Goal: Task Accomplishment & Management: Complete application form

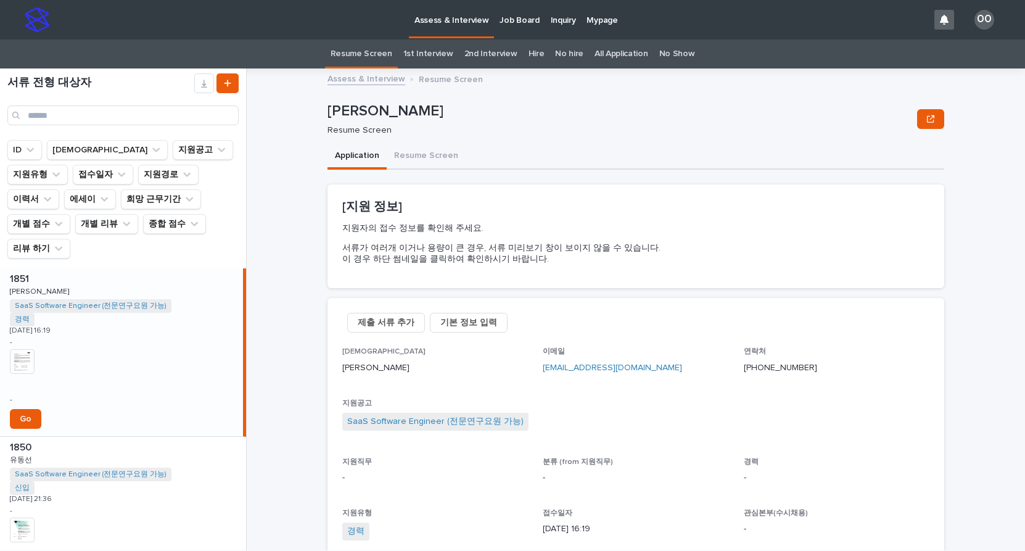
click at [29, 349] on img at bounding box center [22, 361] width 25 height 25
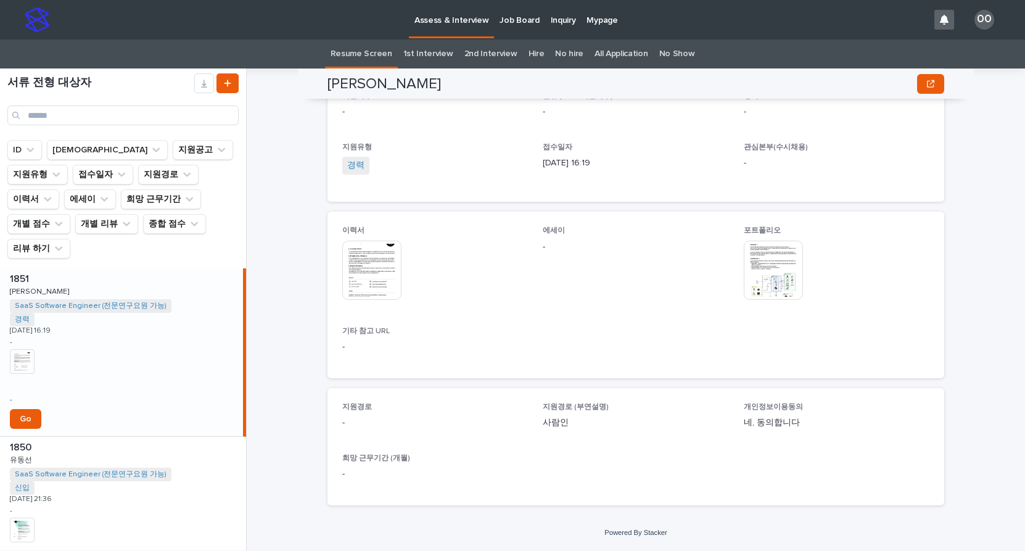
click at [362, 248] on img at bounding box center [371, 269] width 59 height 59
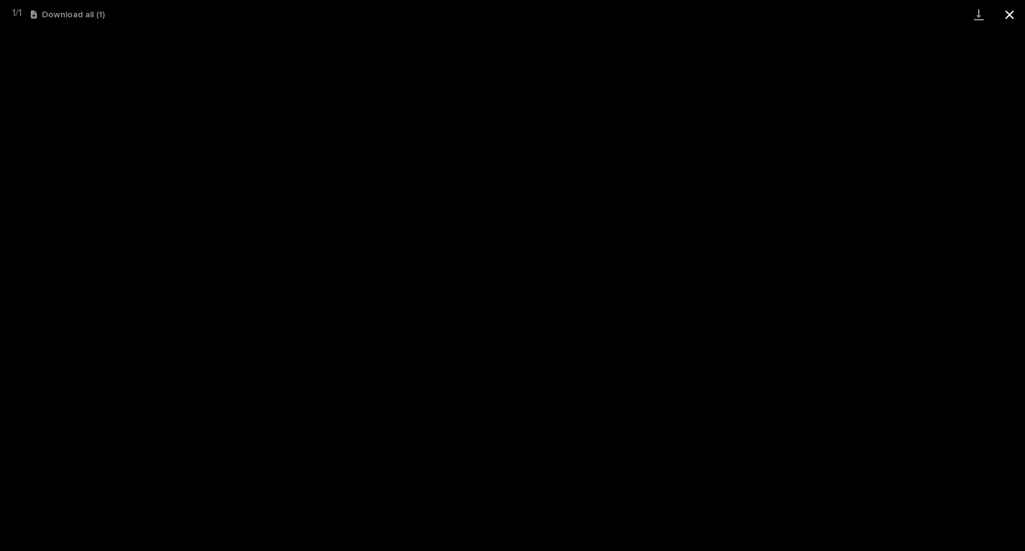
click at [1007, 15] on button "Close gallery" at bounding box center [1009, 14] width 31 height 29
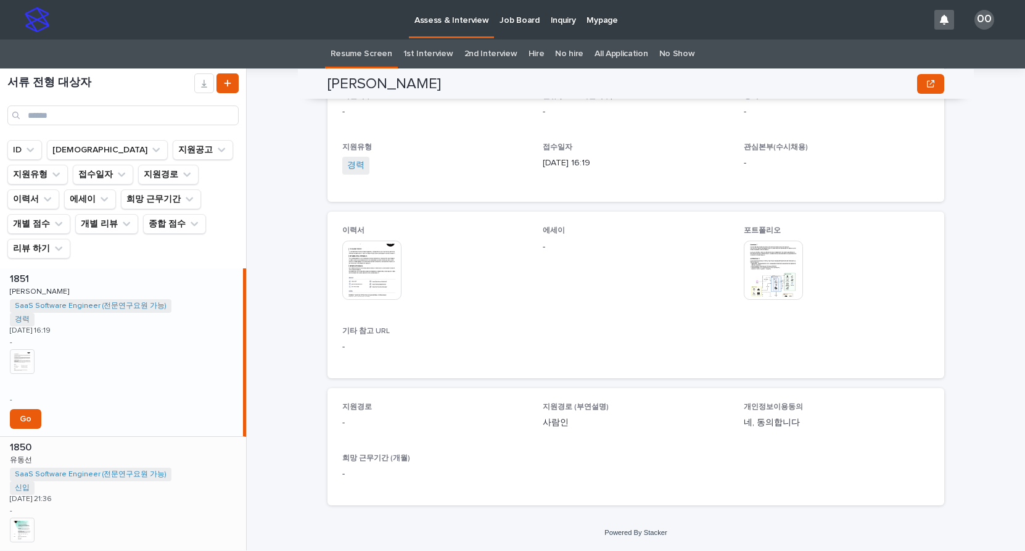
click at [17, 517] on img at bounding box center [22, 529] width 25 height 25
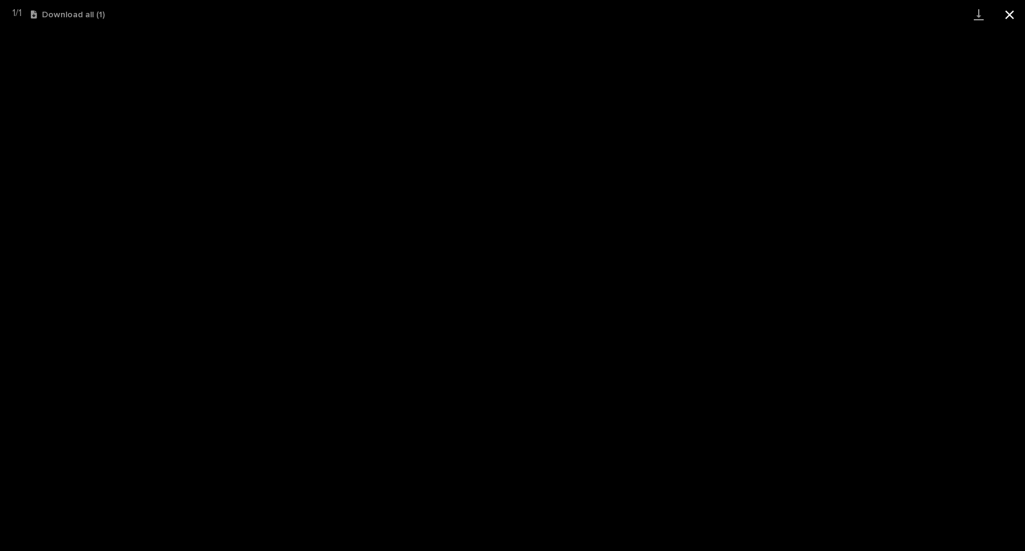
click at [1019, 25] on button "Close gallery" at bounding box center [1009, 14] width 31 height 29
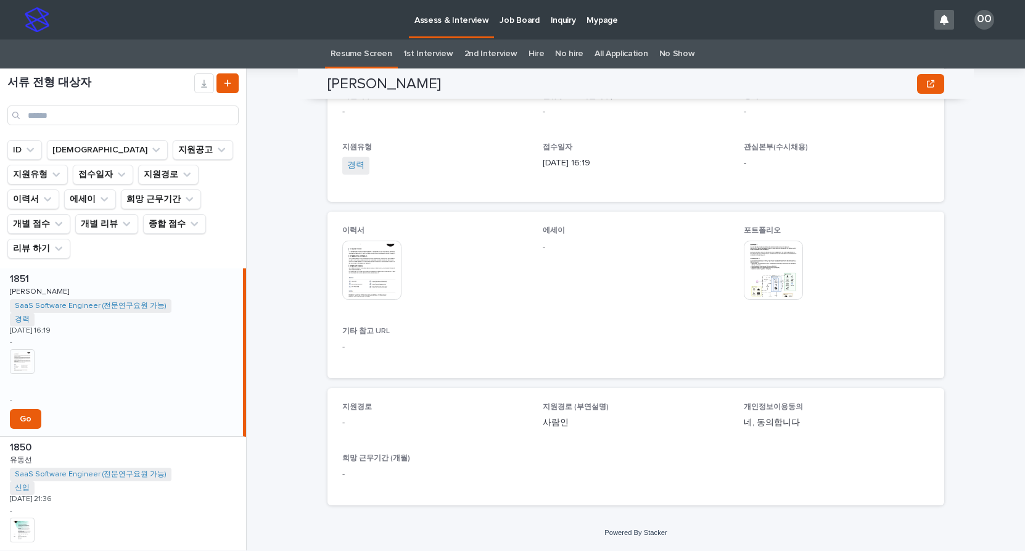
click at [749, 280] on img at bounding box center [772, 269] width 59 height 59
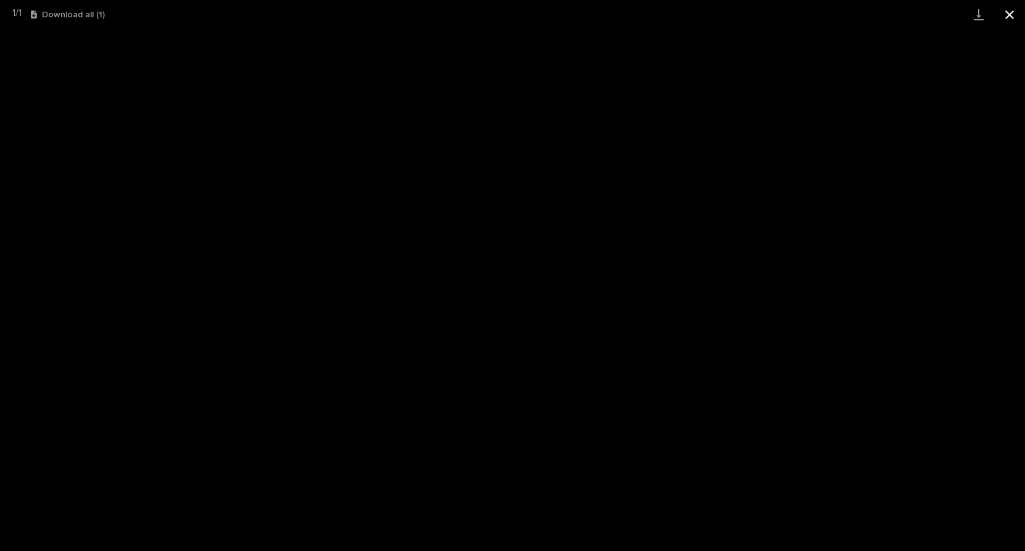
click at [1004, 19] on button "Close gallery" at bounding box center [1009, 14] width 31 height 29
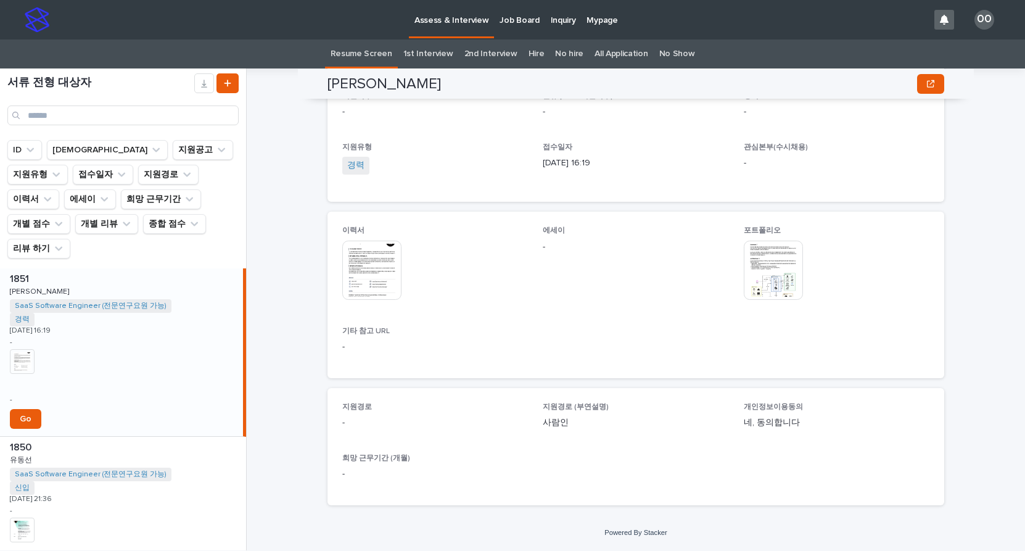
click at [362, 273] on img at bounding box center [371, 269] width 59 height 59
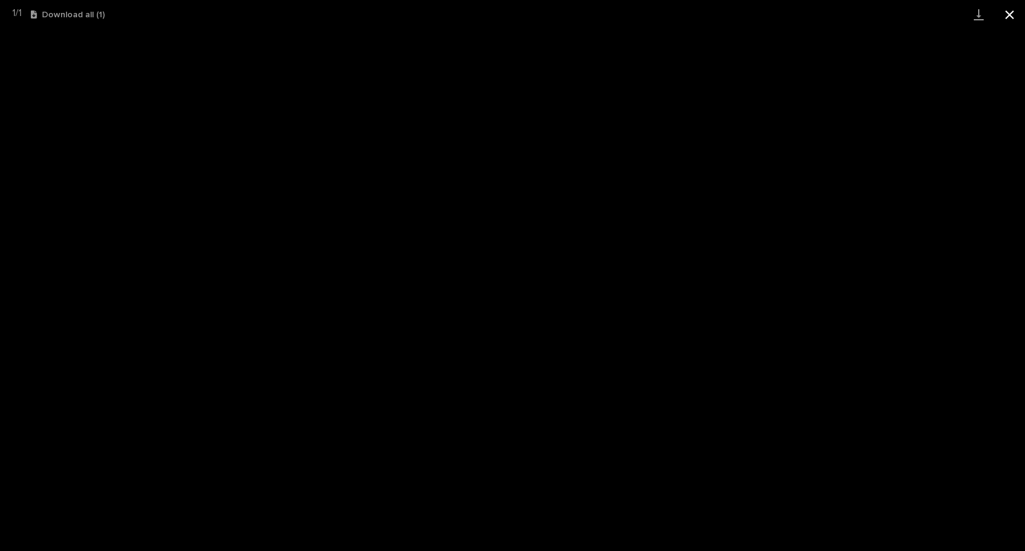
click at [1012, 10] on button "Close gallery" at bounding box center [1009, 14] width 31 height 29
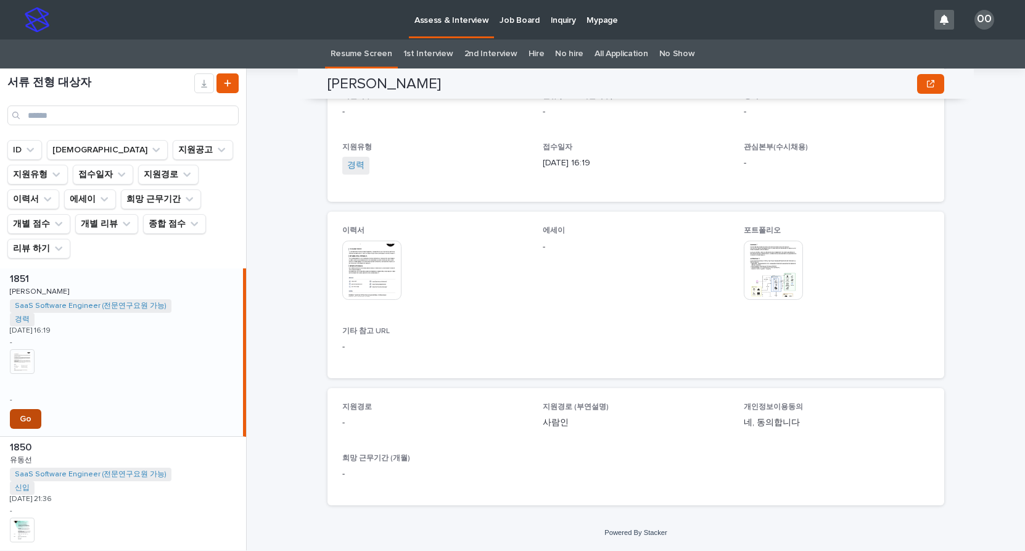
click at [34, 409] on link "Go" at bounding box center [25, 419] width 31 height 20
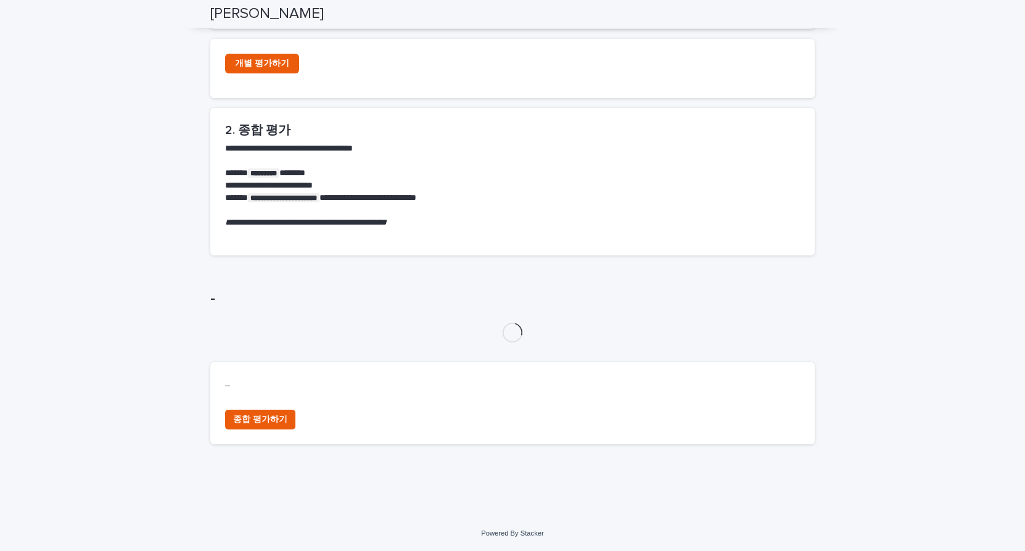
scroll to position [523, 0]
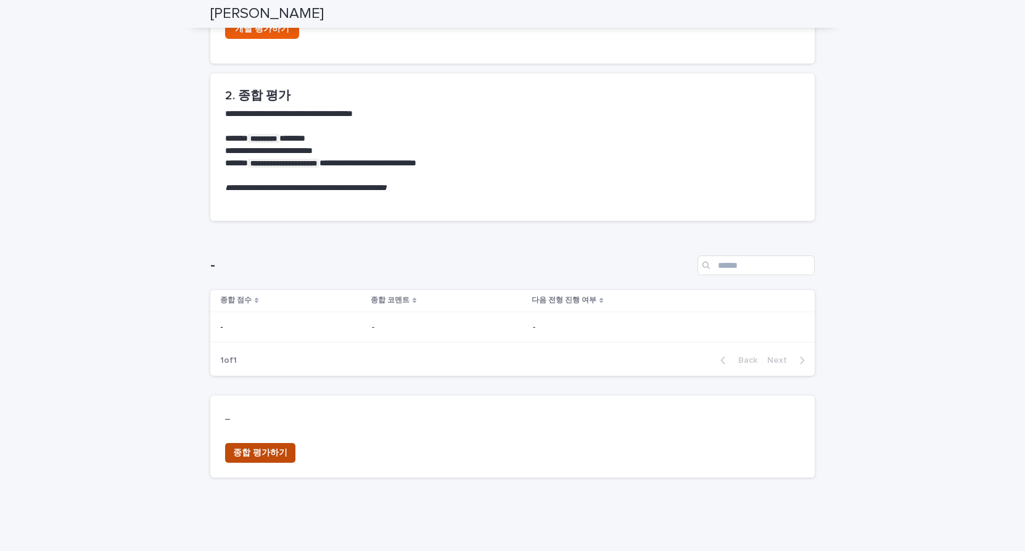
click at [269, 444] on button "종합 평가하기" at bounding box center [260, 453] width 70 height 20
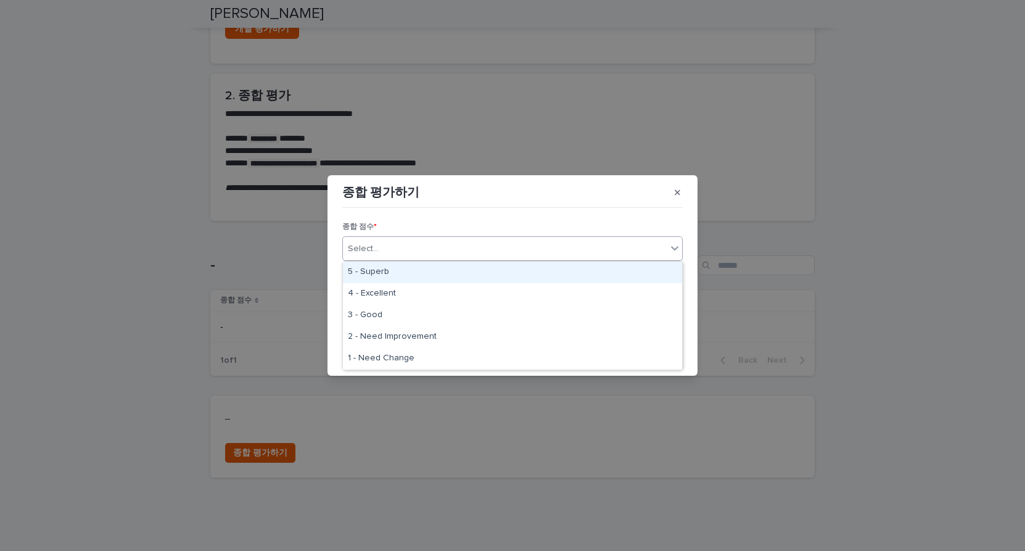
click at [446, 255] on div "Select..." at bounding box center [505, 249] width 324 height 20
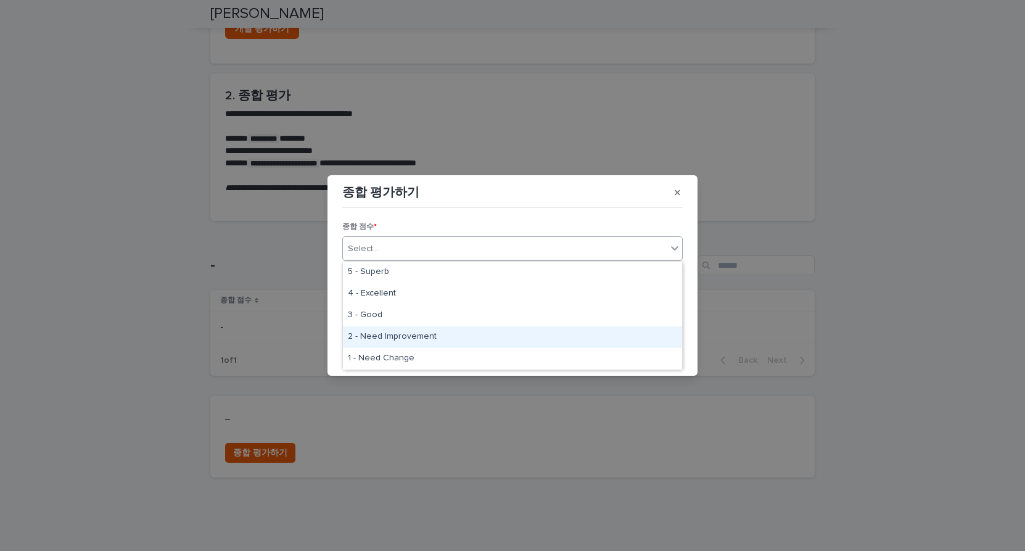
drag, startPoint x: 420, startPoint y: 324, endPoint x: 411, endPoint y: 330, distance: 11.5
click at [411, 330] on div "2 - Need Improvement" at bounding box center [512, 337] width 339 height 22
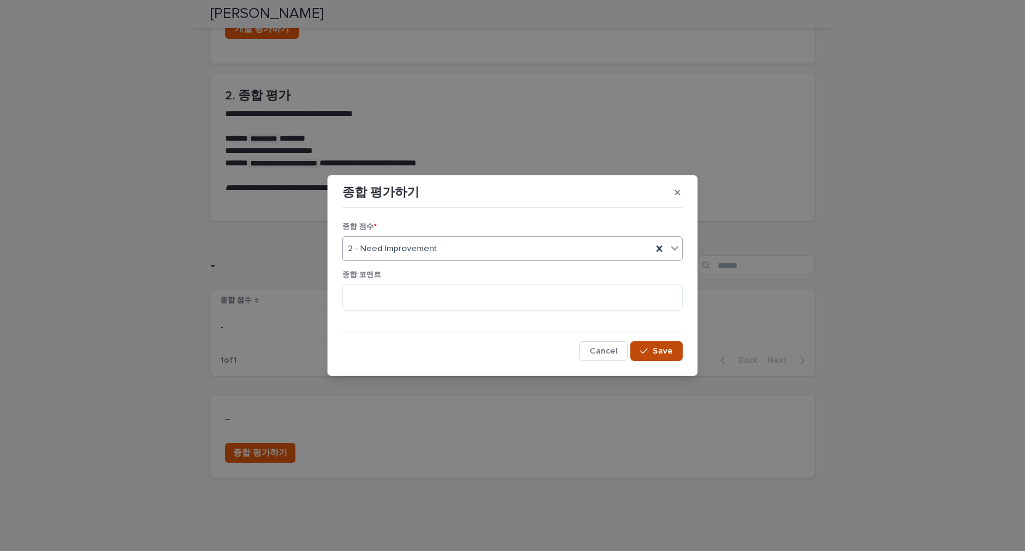
click at [648, 356] on button "Save" at bounding box center [656, 351] width 52 height 20
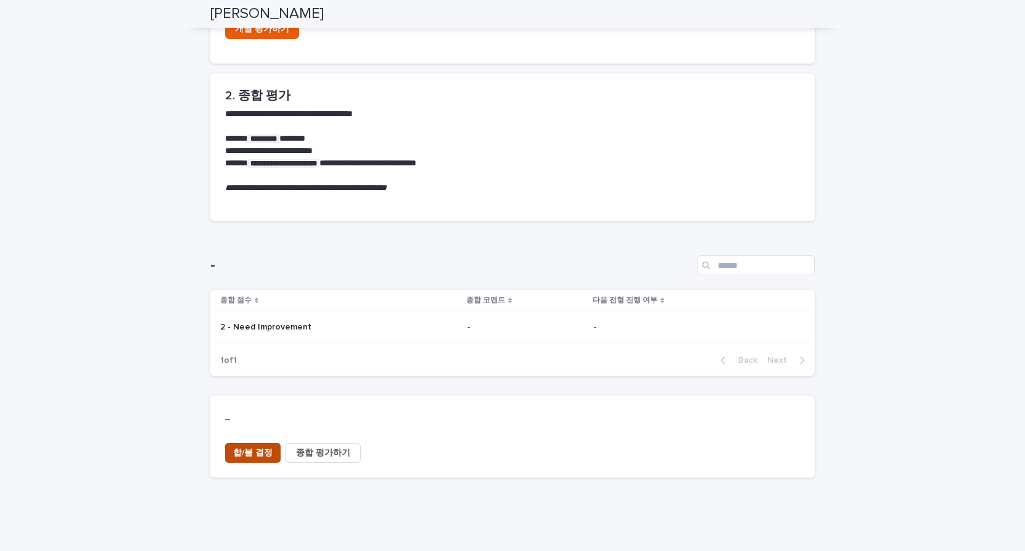
click at [261, 454] on span "합/불 결정" at bounding box center [252, 452] width 39 height 12
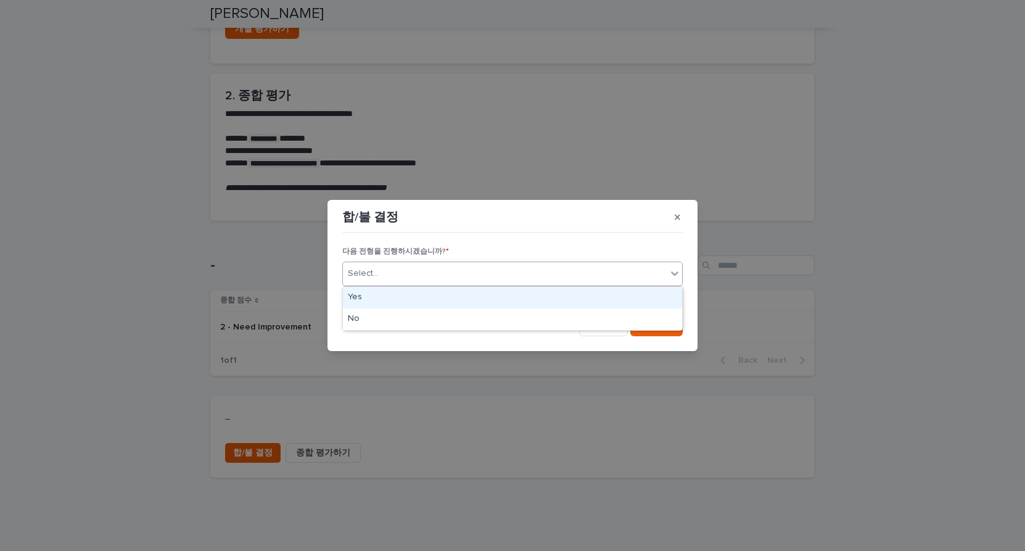
click at [461, 267] on div "Select..." at bounding box center [505, 273] width 324 height 20
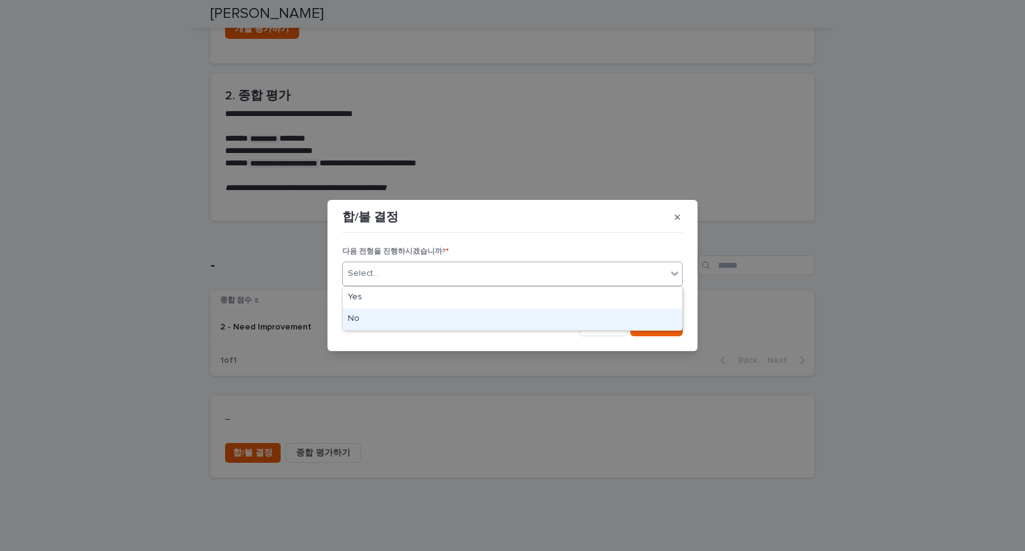
click at [451, 311] on div "No" at bounding box center [512, 319] width 339 height 22
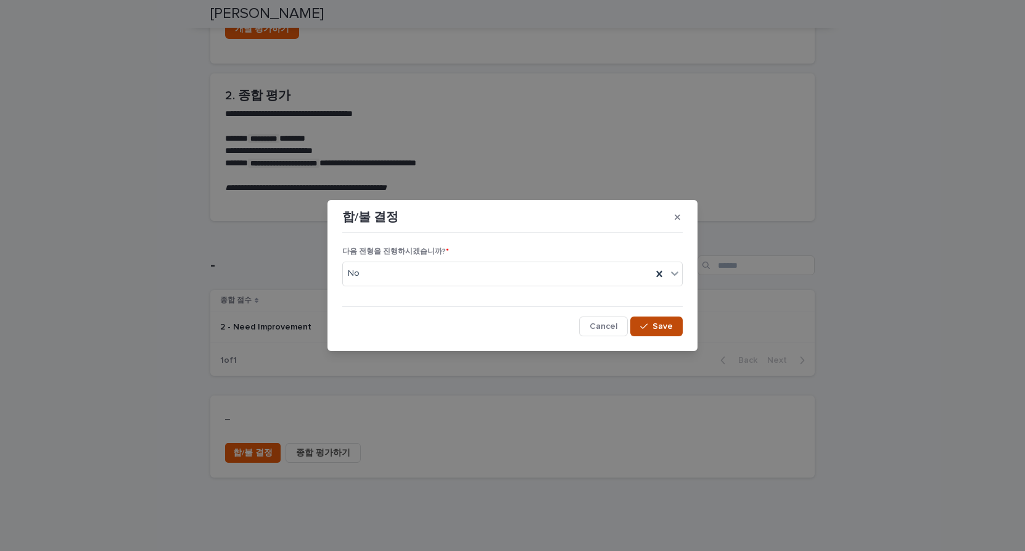
click at [660, 325] on span "Save" at bounding box center [662, 326] width 20 height 9
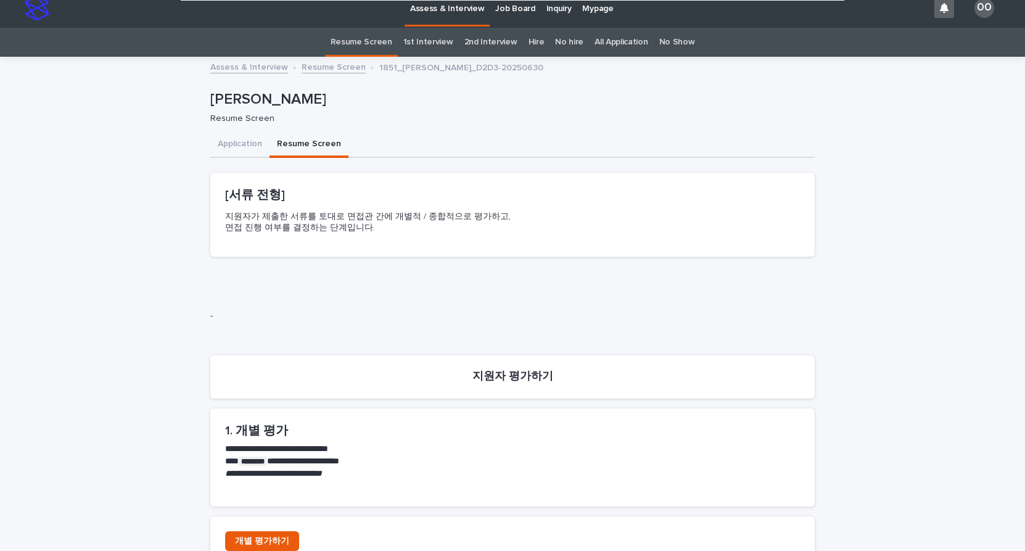
scroll to position [0, 0]
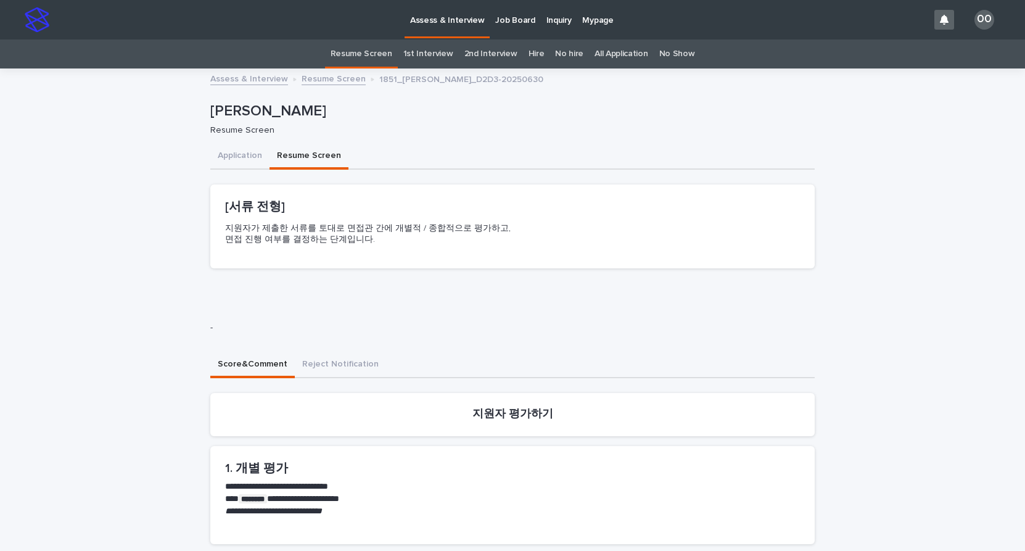
click at [555, 55] on link "No hire" at bounding box center [569, 53] width 28 height 29
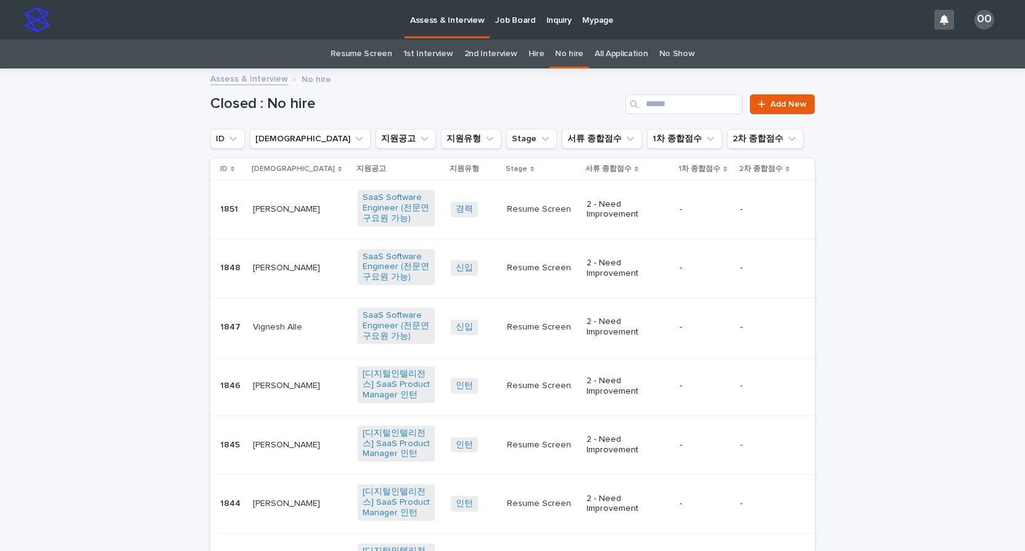
click at [271, 213] on p "[PERSON_NAME]" at bounding box center [288, 208] width 70 height 13
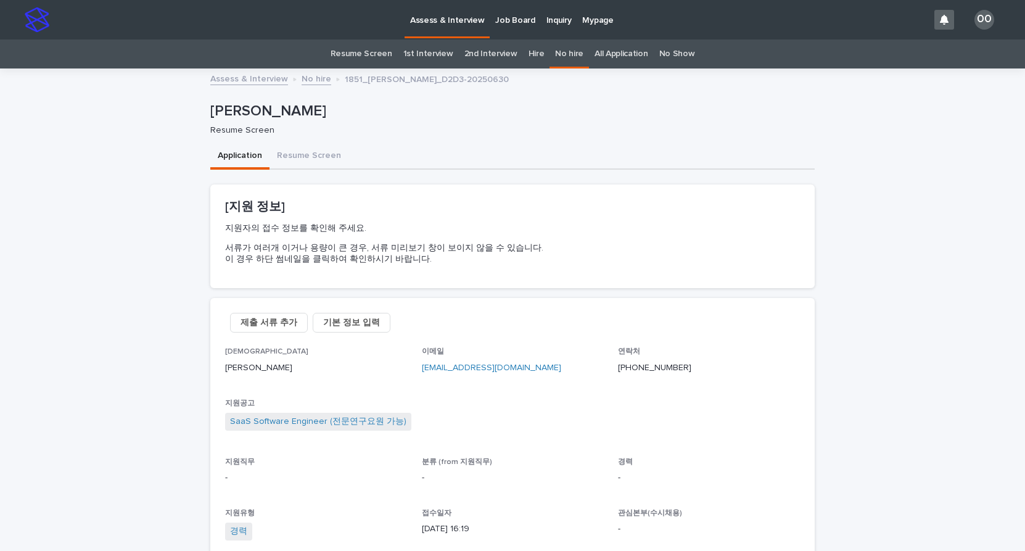
scroll to position [39, 0]
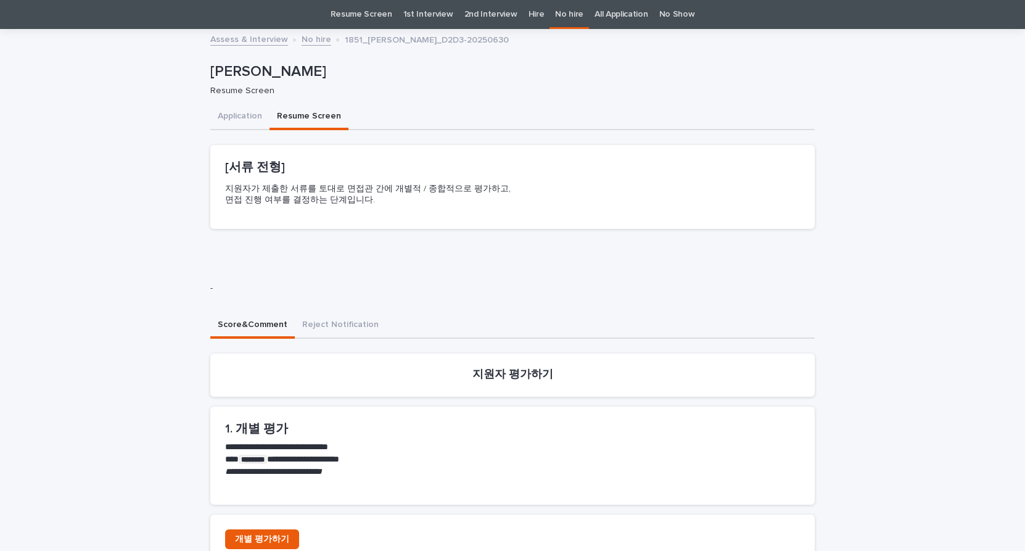
click at [309, 118] on div "**********" at bounding box center [512, 467] width 604 height 875
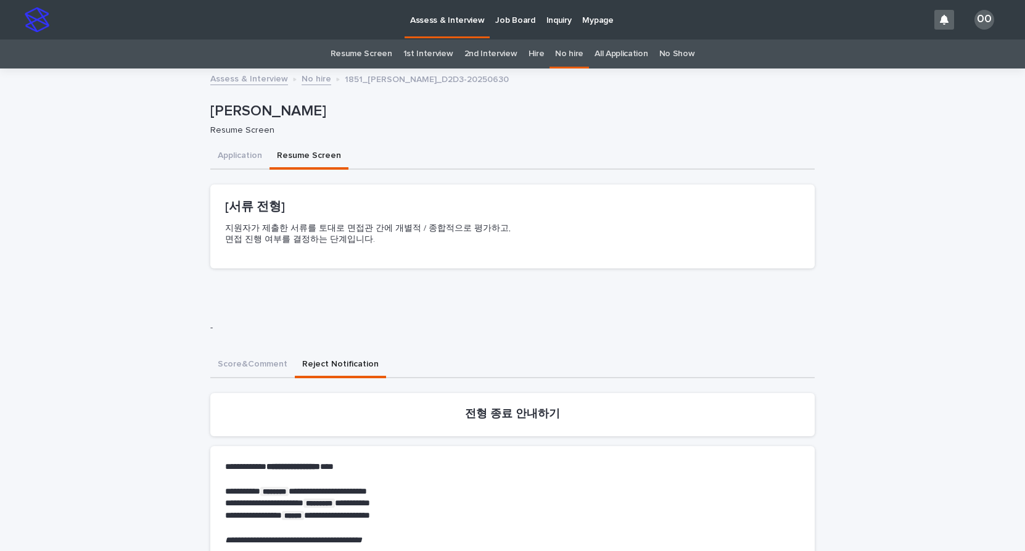
click at [325, 353] on button "Reject Notification" at bounding box center [340, 365] width 91 height 26
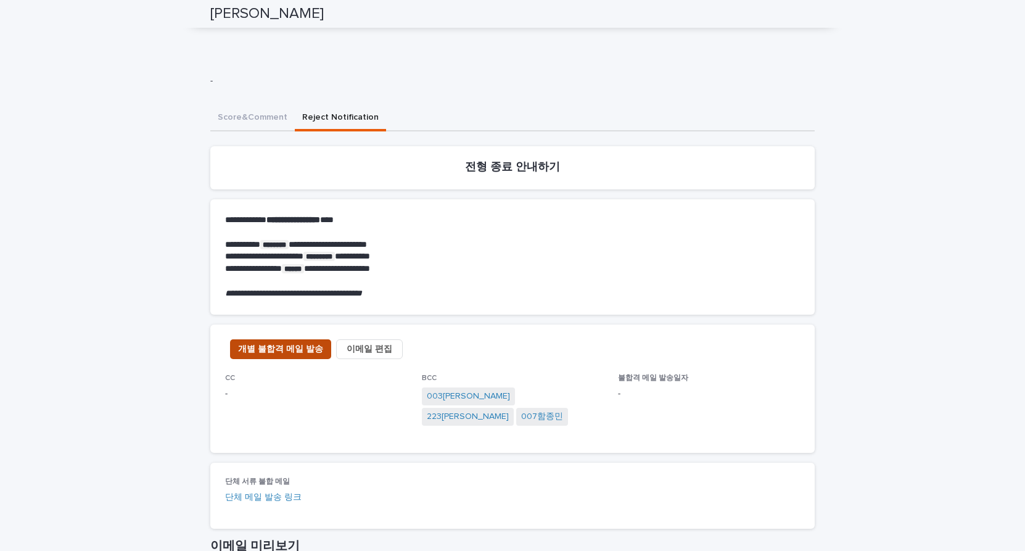
scroll to position [250, 0]
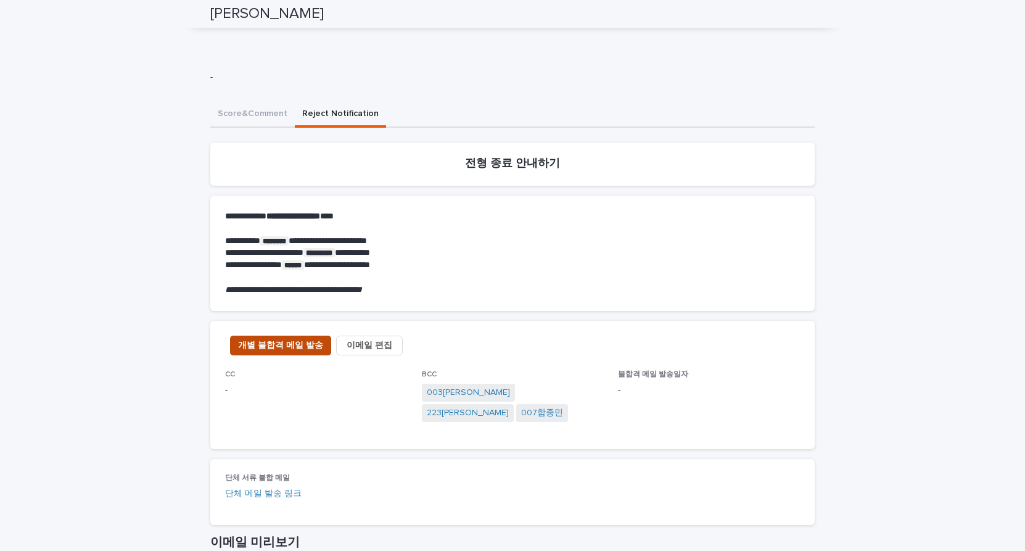
click at [272, 351] on span "개별 불합격 메일 발송" at bounding box center [280, 345] width 85 height 12
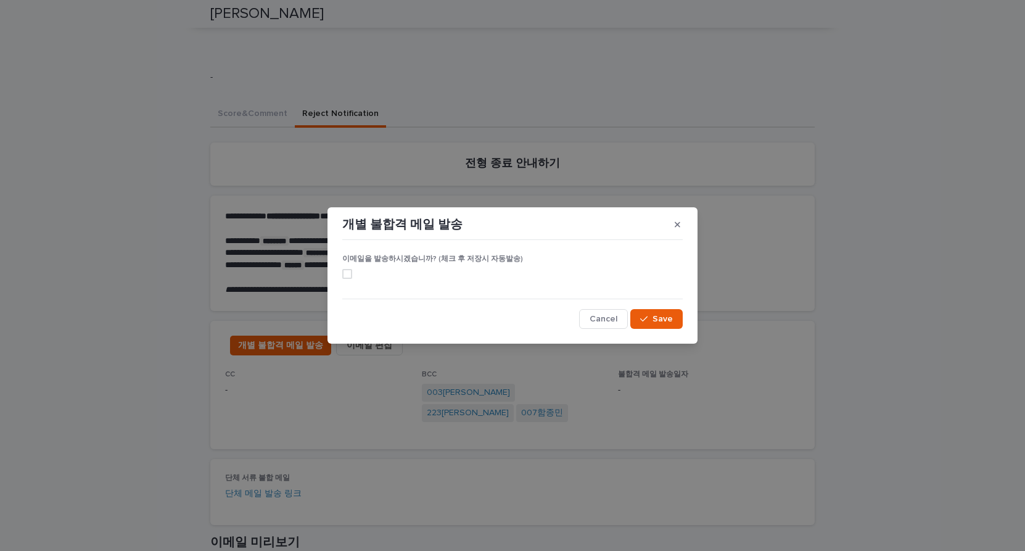
click at [344, 274] on span at bounding box center [347, 274] width 10 height 10
click at [613, 317] on span "Cancel" at bounding box center [603, 318] width 28 height 9
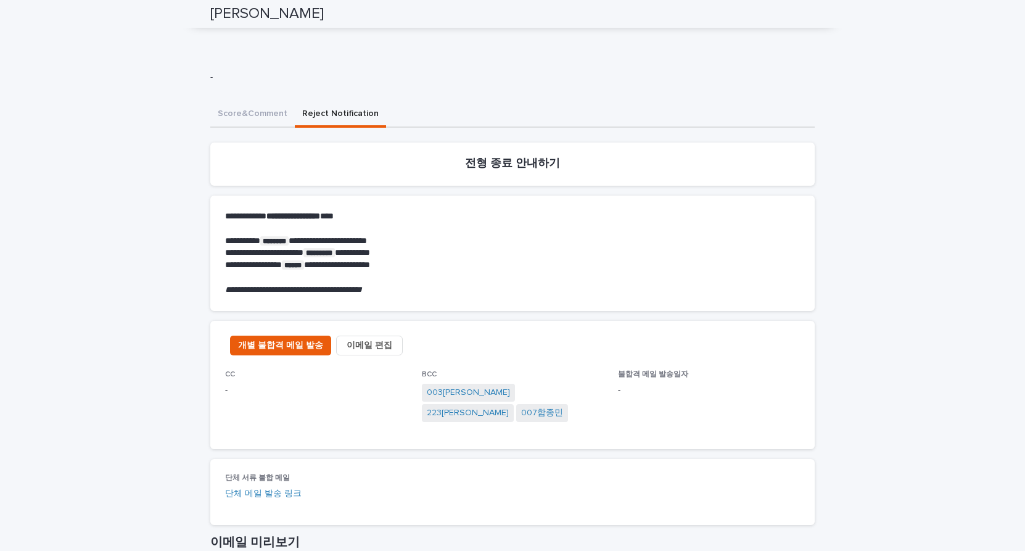
click at [361, 345] on span "이메일 편집" at bounding box center [369, 345] width 46 height 12
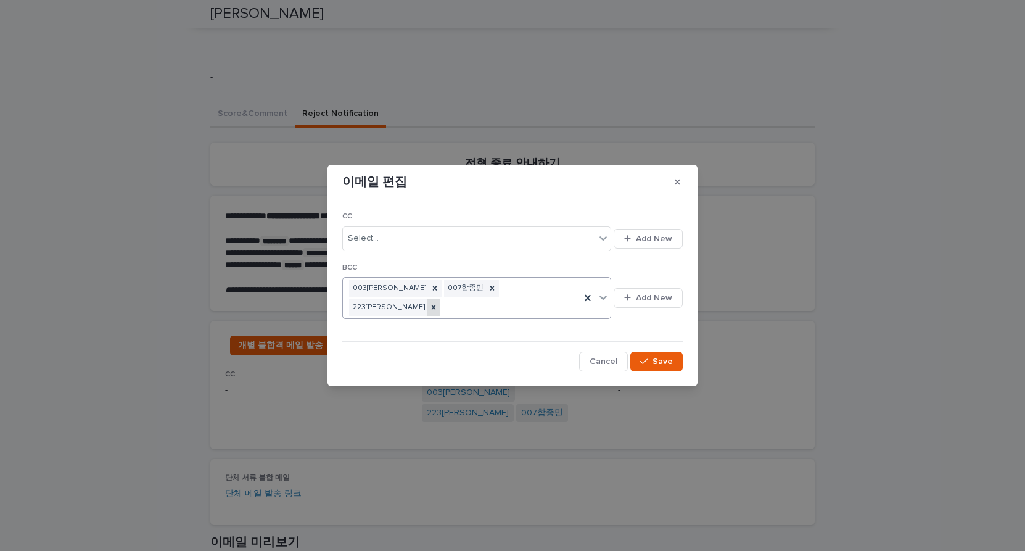
click at [438, 303] on icon at bounding box center [433, 307] width 9 height 9
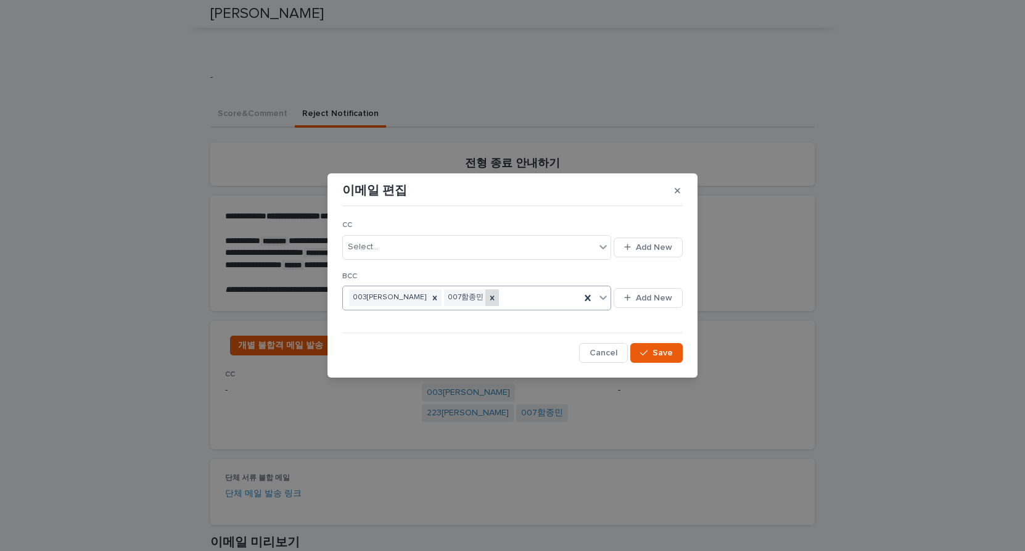
click at [488, 301] on icon at bounding box center [492, 297] width 9 height 9
click at [655, 357] on button "Save" at bounding box center [656, 353] width 52 height 20
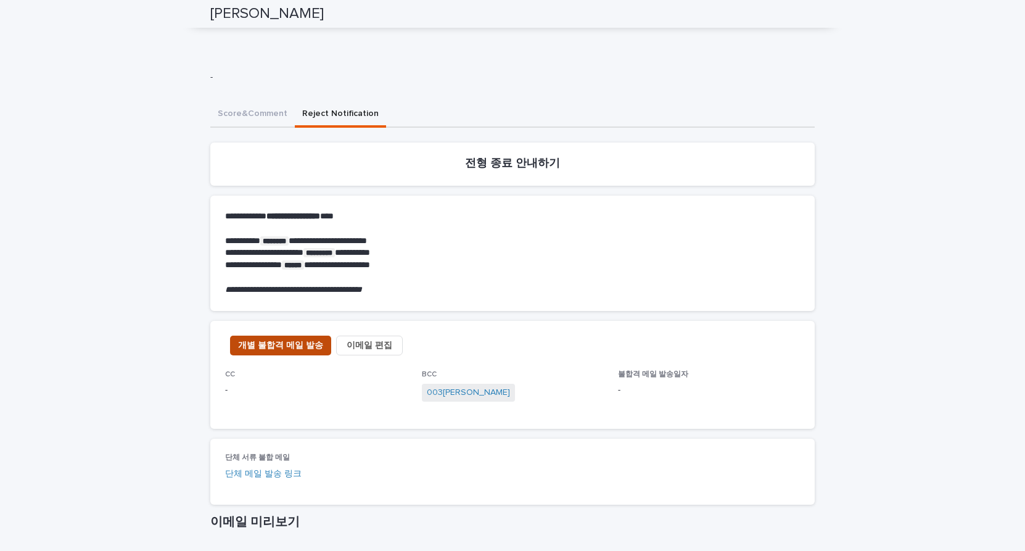
click at [311, 350] on span "개별 불합격 메일 발송" at bounding box center [280, 345] width 85 height 12
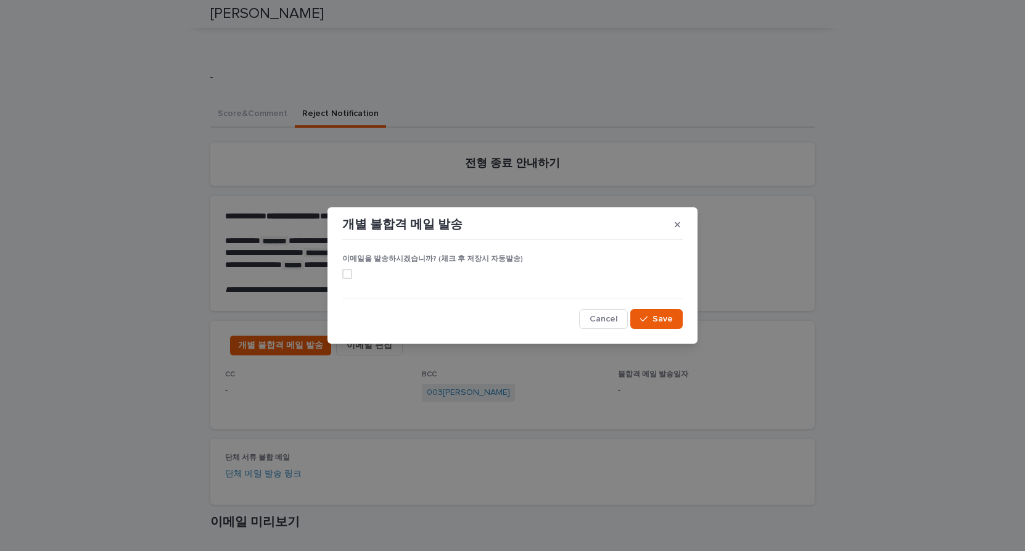
click at [345, 276] on span at bounding box center [347, 274] width 10 height 10
click at [665, 326] on button "Save" at bounding box center [656, 319] width 52 height 20
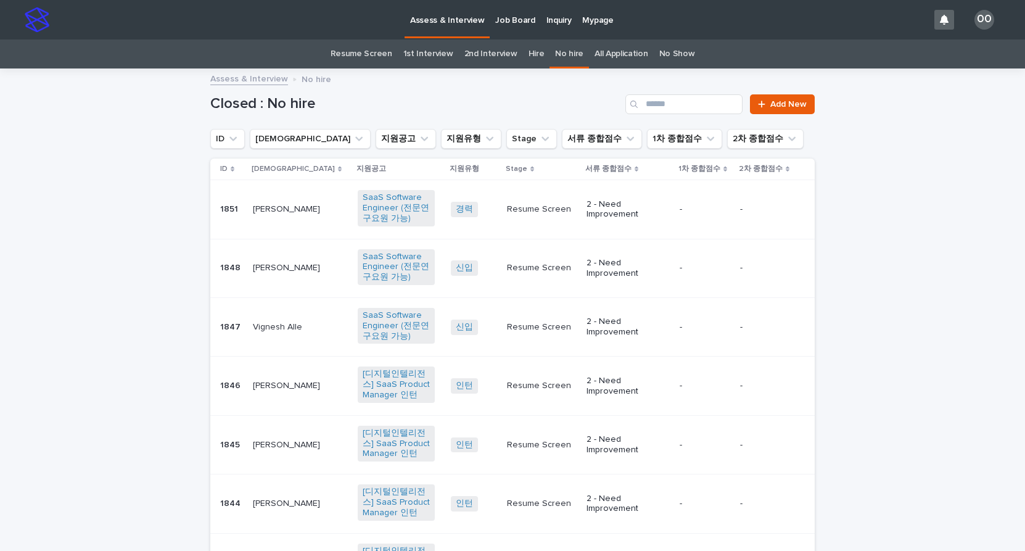
click at [346, 49] on link "Resume Screen" at bounding box center [361, 53] width 62 height 29
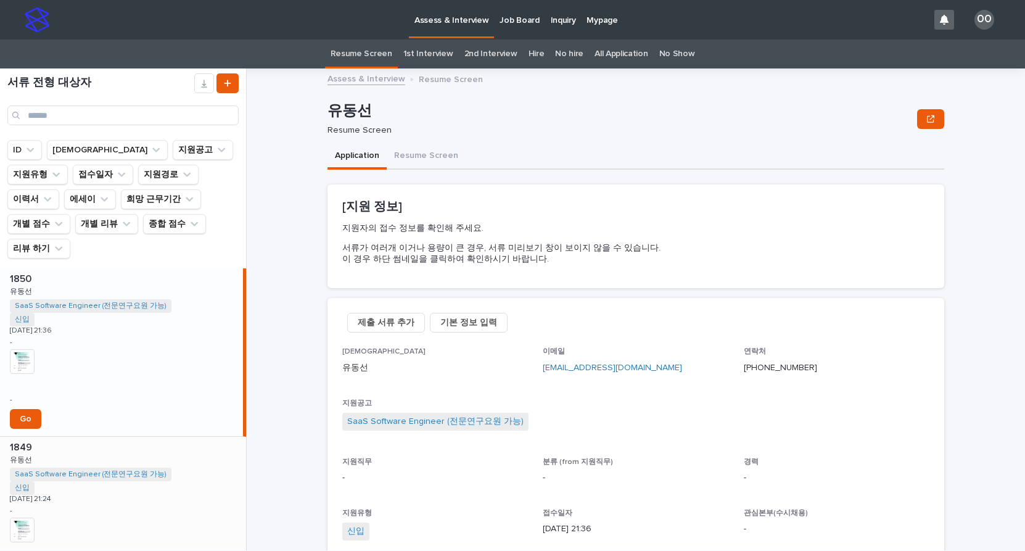
scroll to position [101, 0]
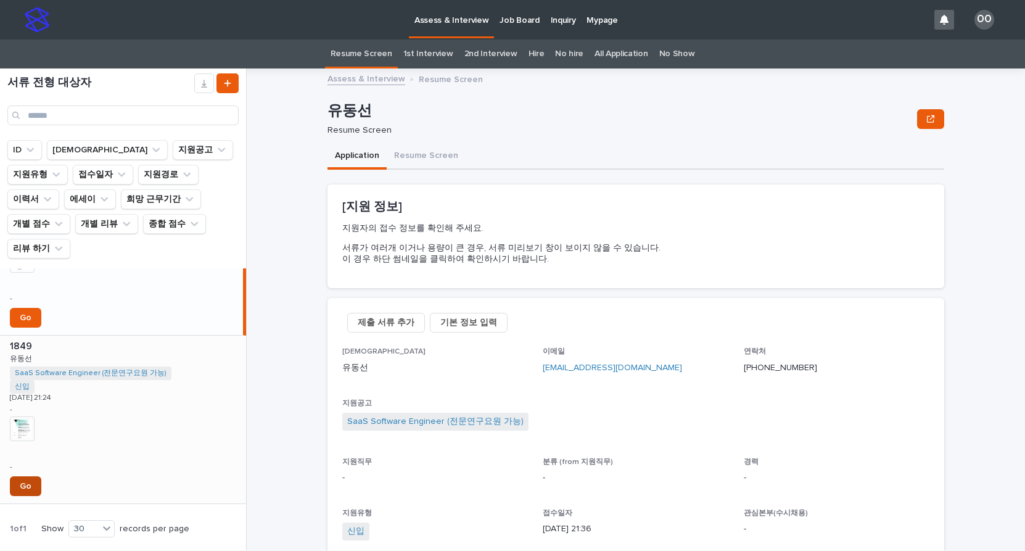
click at [15, 476] on link "Go" at bounding box center [25, 486] width 31 height 20
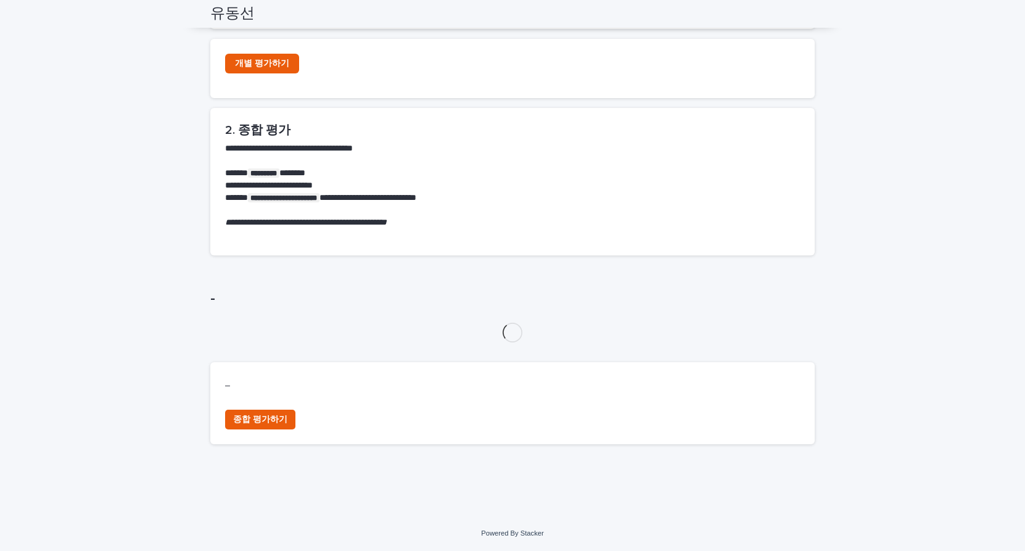
scroll to position [523, 0]
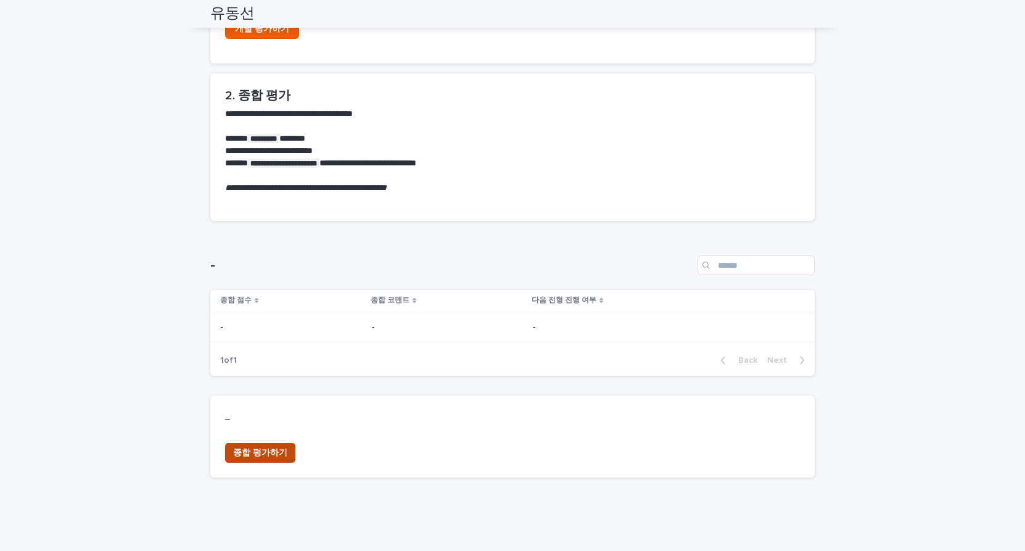
click at [250, 450] on span "종합 평가하기" at bounding box center [260, 452] width 54 height 12
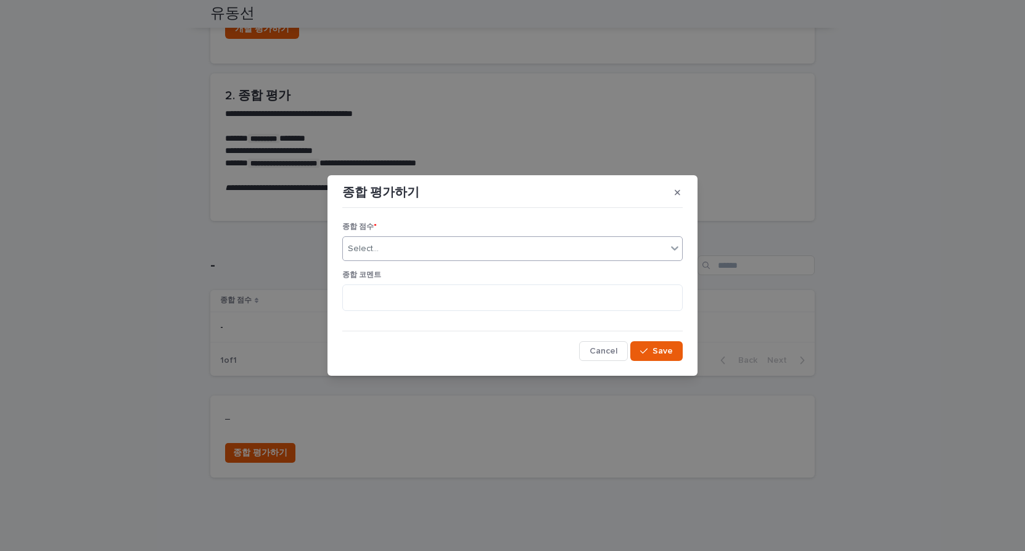
click at [374, 256] on div "Select..." at bounding box center [505, 249] width 324 height 20
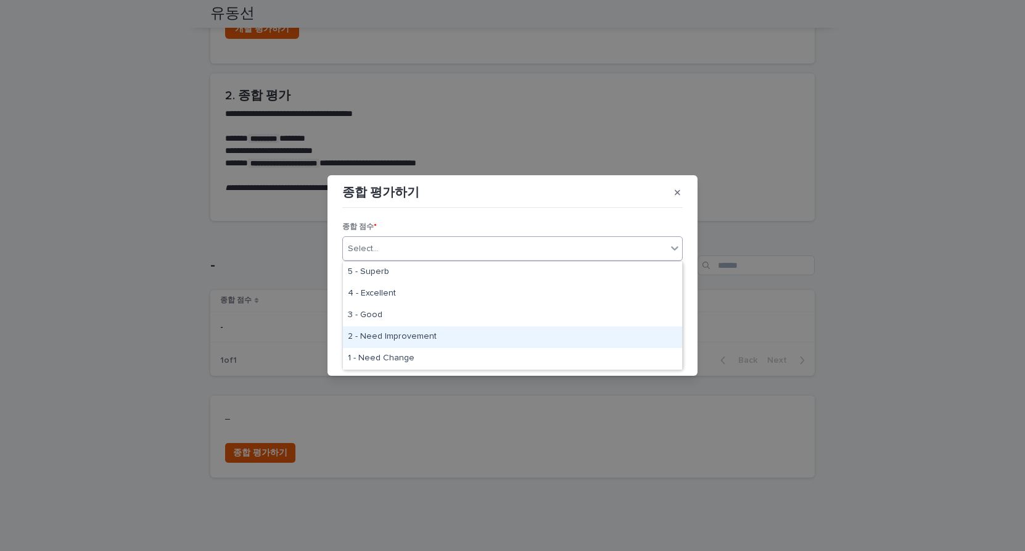
click at [378, 334] on div "2 - Need Improvement" at bounding box center [512, 337] width 339 height 22
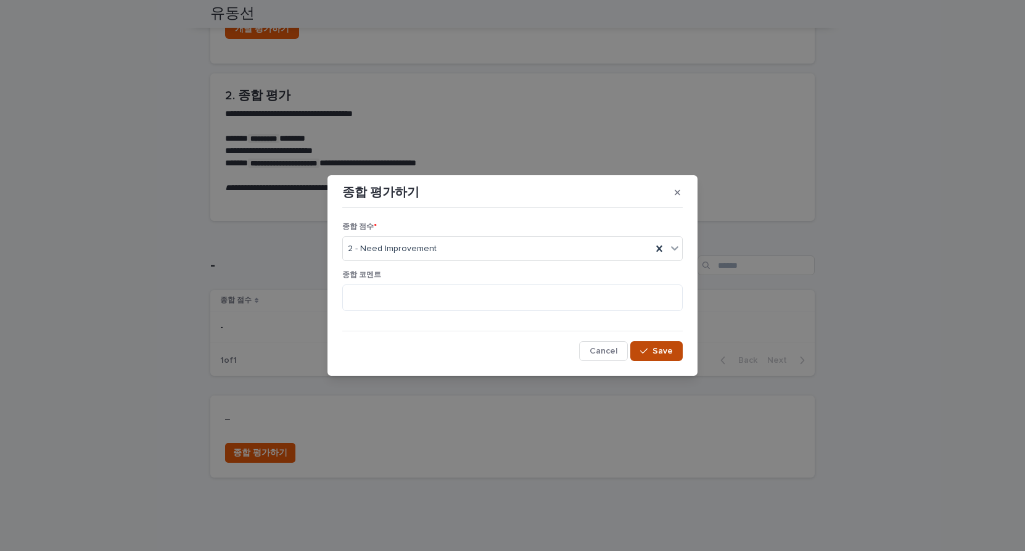
click at [641, 341] on button "Save" at bounding box center [656, 351] width 52 height 20
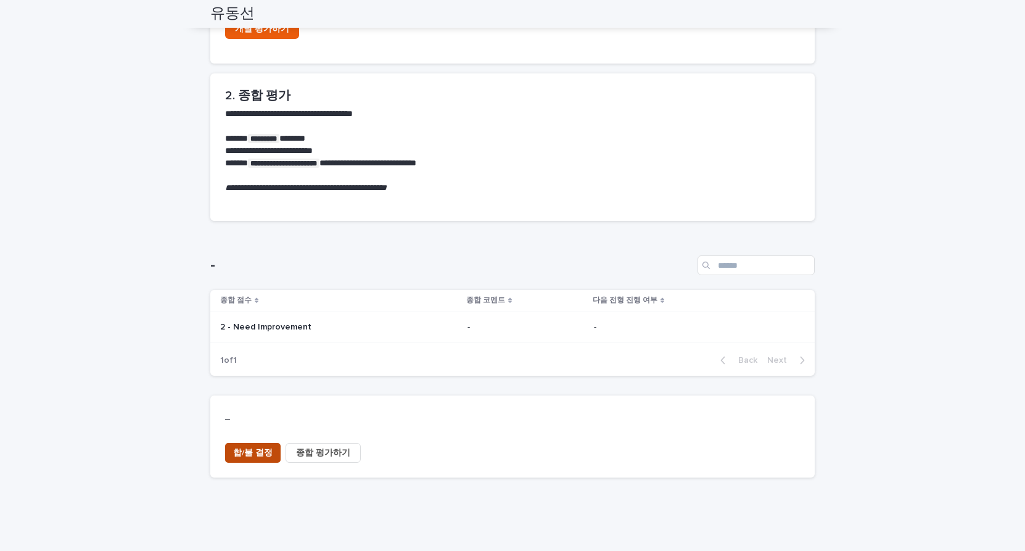
click at [254, 452] on span "합/불 결정" at bounding box center [252, 452] width 39 height 12
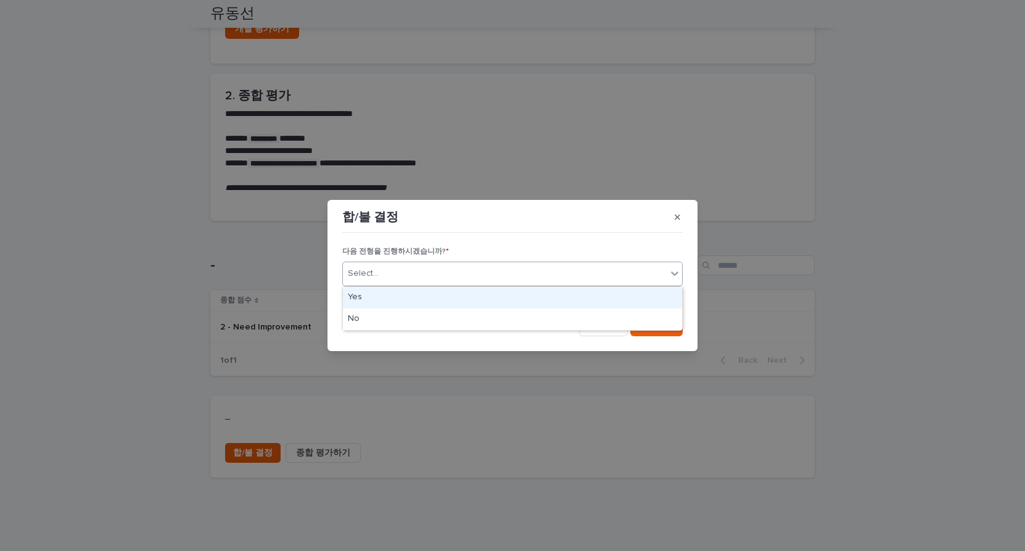
click at [440, 281] on div "Select..." at bounding box center [505, 273] width 324 height 20
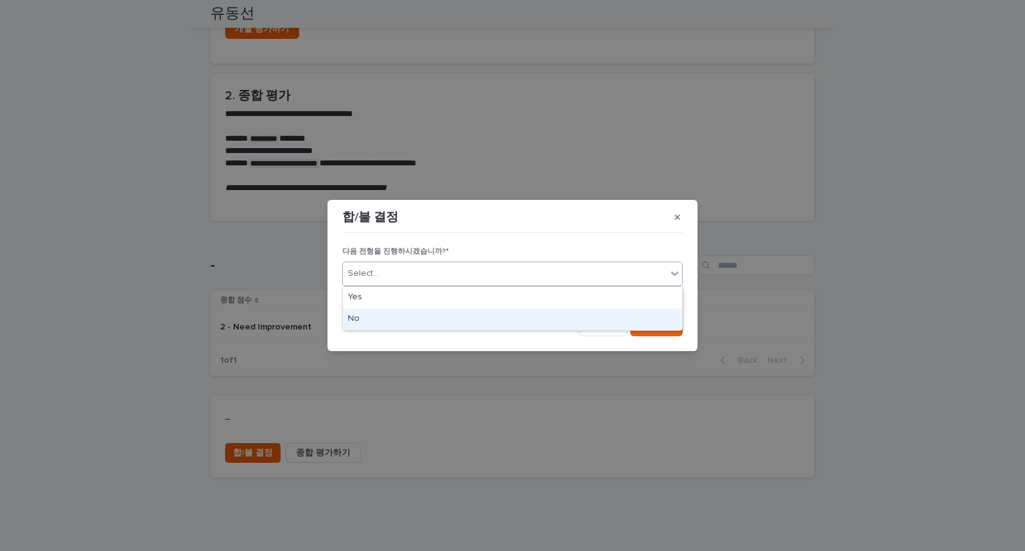
click at [443, 316] on div "No" at bounding box center [512, 319] width 339 height 22
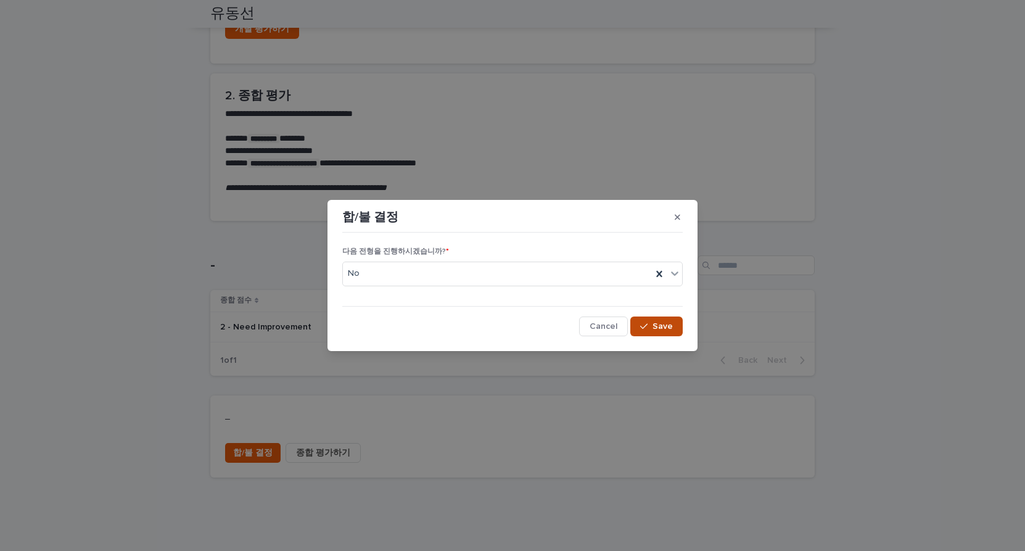
click at [641, 329] on icon "button" at bounding box center [643, 326] width 7 height 9
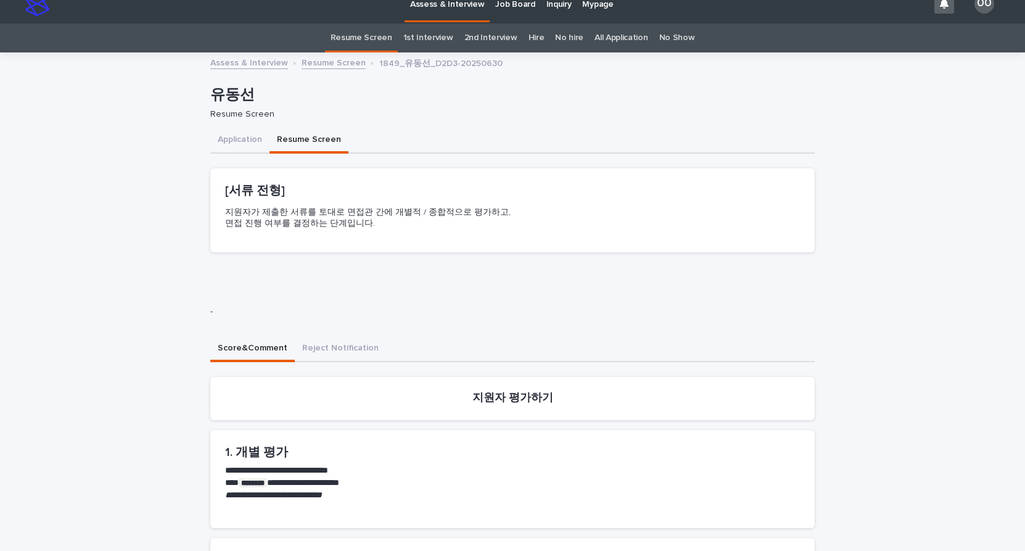
scroll to position [0, 0]
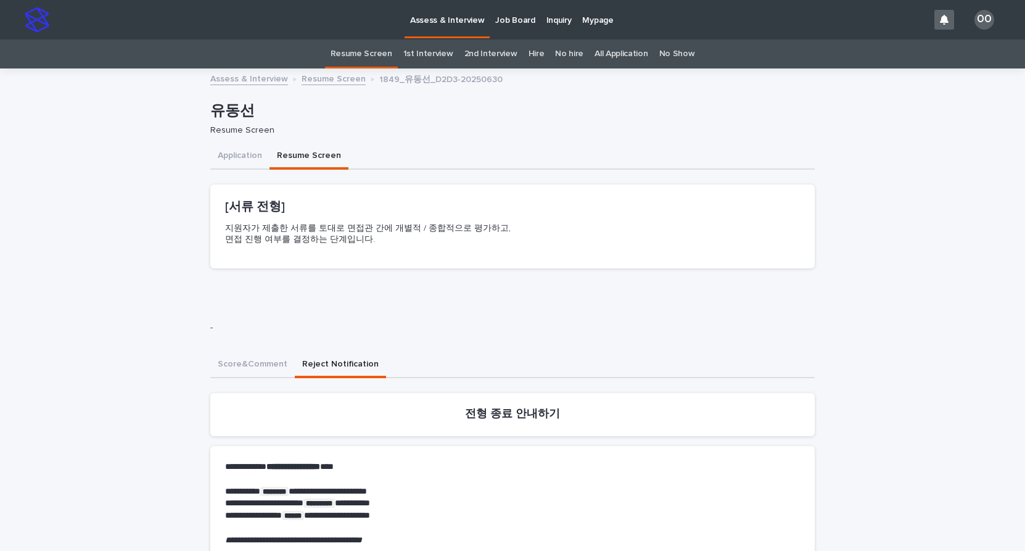
click at [311, 366] on button "Reject Notification" at bounding box center [340, 365] width 91 height 26
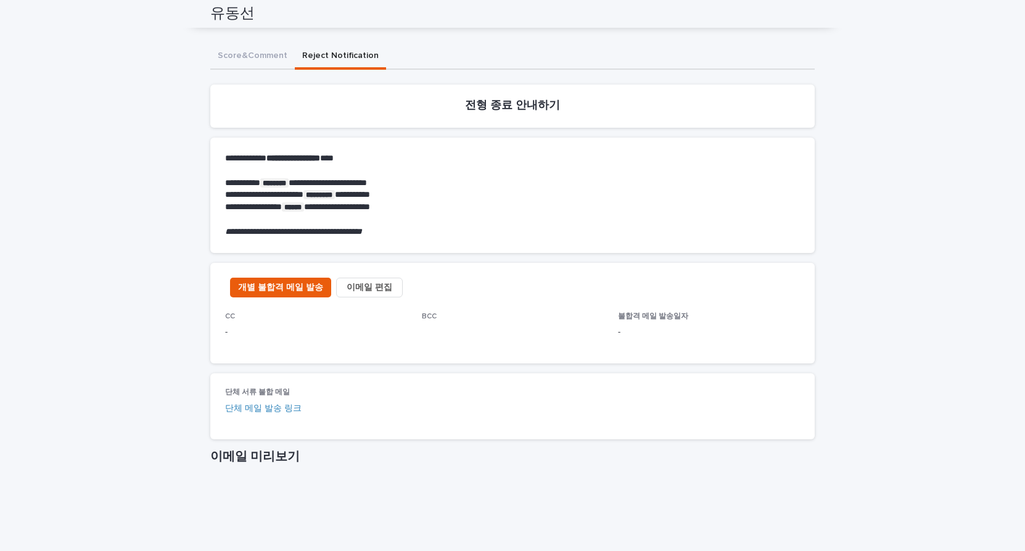
scroll to position [312, 0]
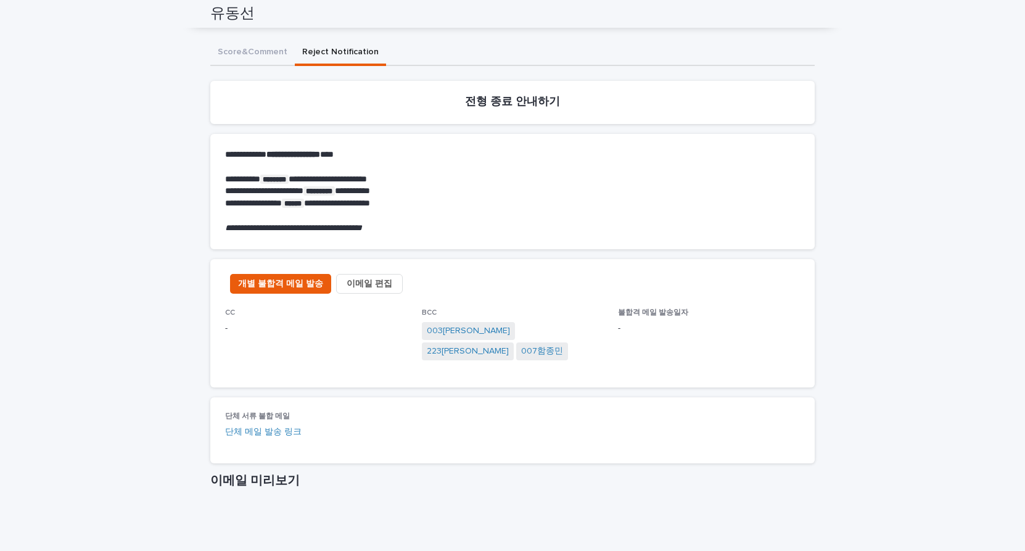
click at [345, 290] on button "이메일 편집" at bounding box center [369, 284] width 67 height 20
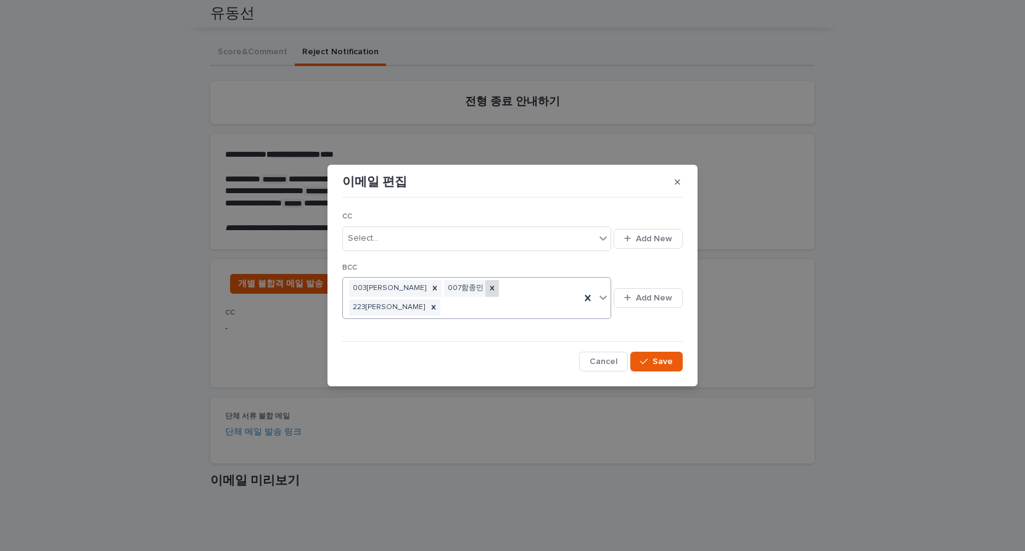
drag, startPoint x: 444, startPoint y: 298, endPoint x: 454, endPoint y: 299, distance: 9.3
click at [488, 292] on icon at bounding box center [492, 288] width 9 height 9
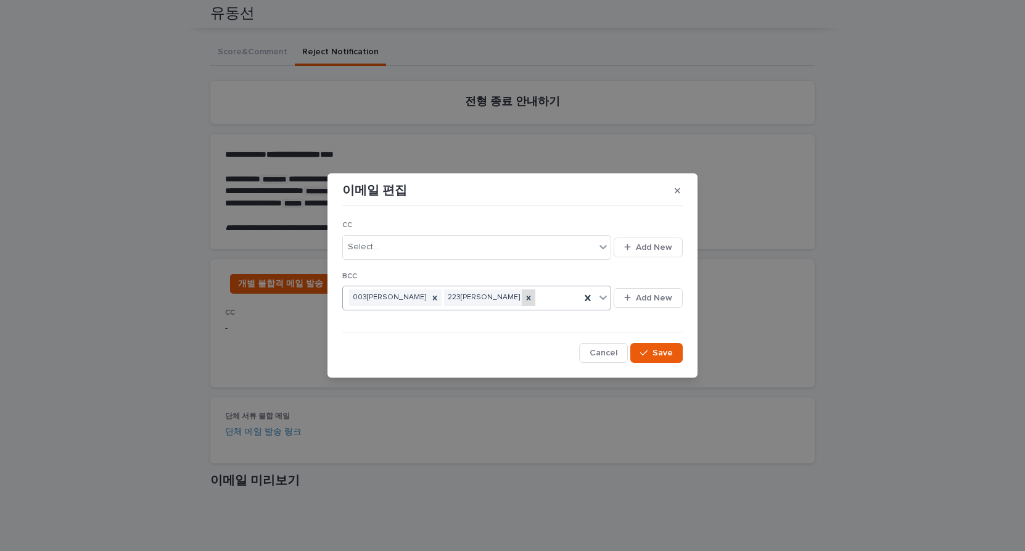
click at [524, 298] on icon at bounding box center [528, 297] width 9 height 9
click at [666, 345] on button "Save" at bounding box center [656, 353] width 52 height 20
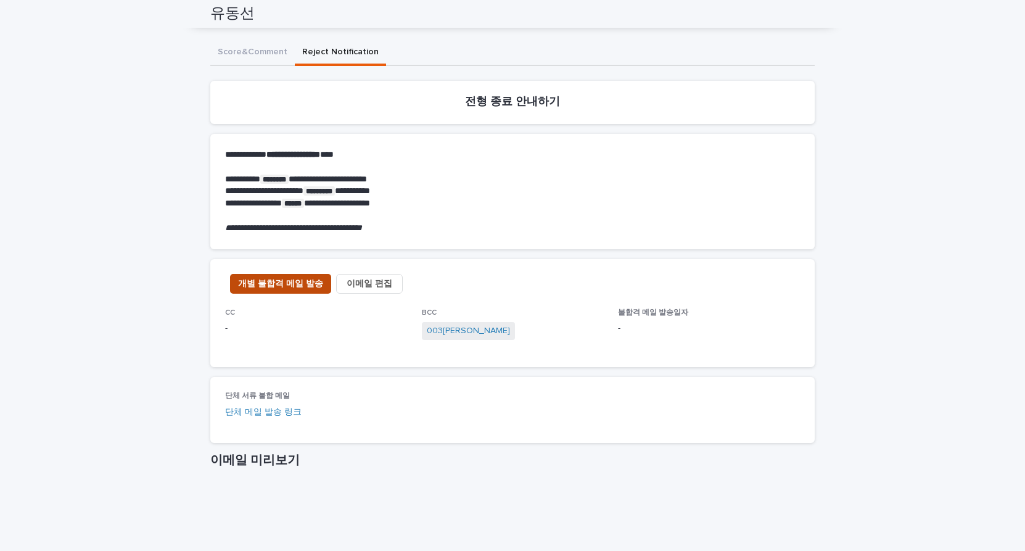
click at [303, 285] on span "개별 불합격 메일 발송" at bounding box center [280, 283] width 85 height 12
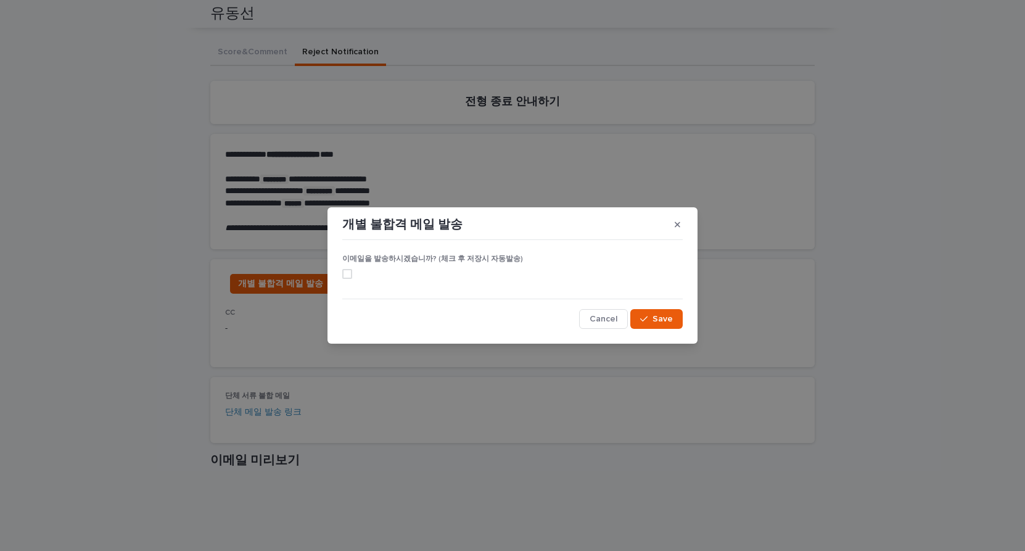
click at [349, 272] on span at bounding box center [347, 274] width 10 height 10
click at [662, 319] on span "Save" at bounding box center [662, 318] width 20 height 9
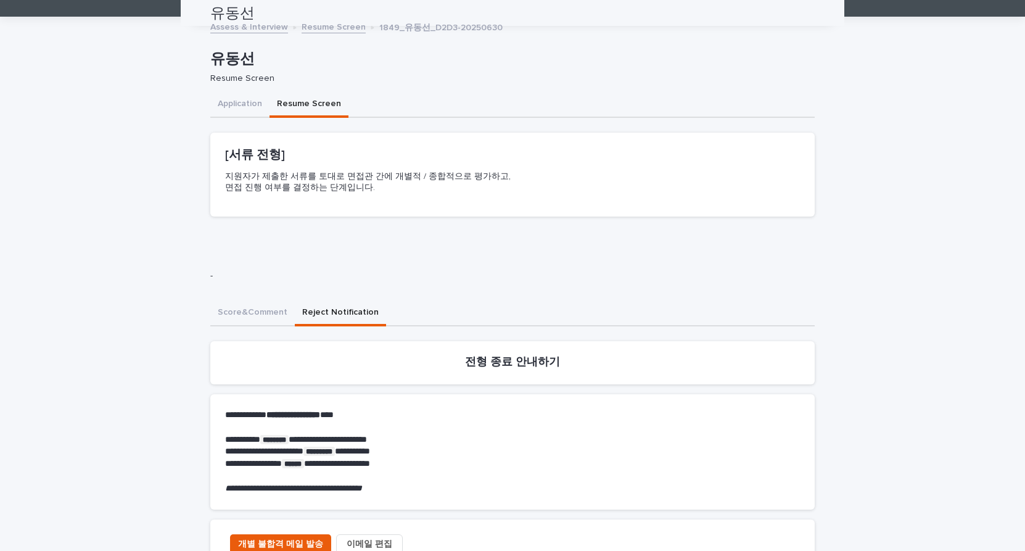
scroll to position [0, 0]
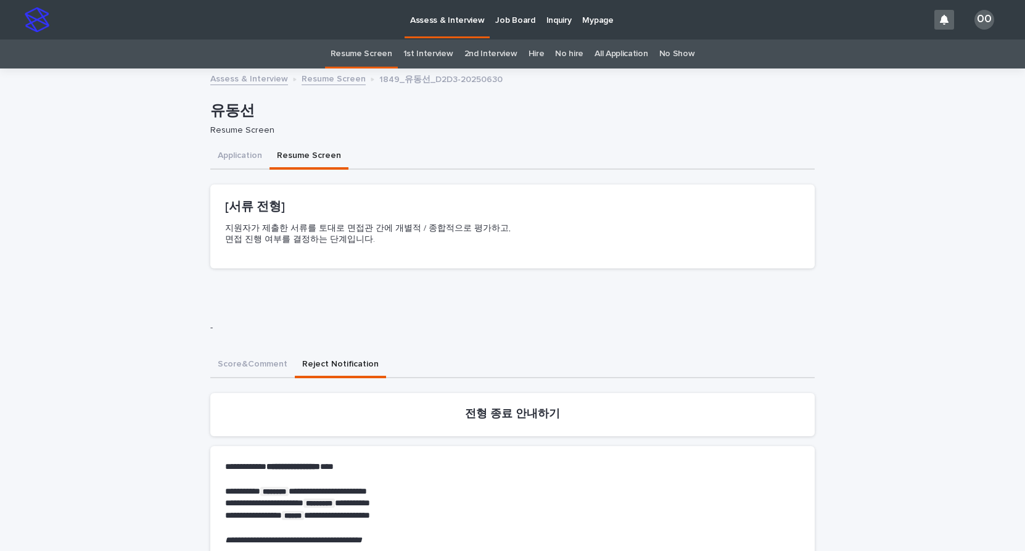
click at [342, 56] on link "Resume Screen" at bounding box center [361, 53] width 62 height 29
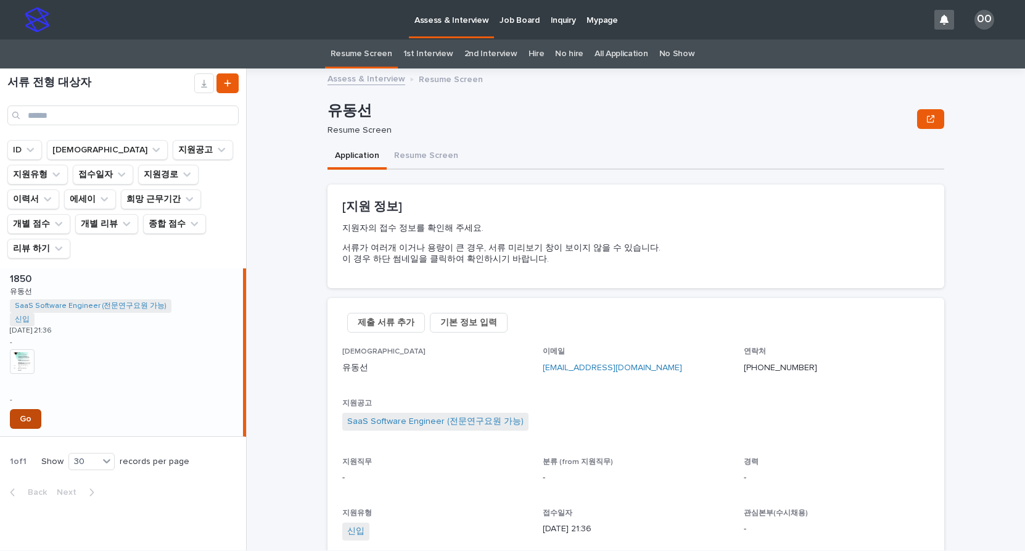
click at [29, 409] on link "Go" at bounding box center [25, 419] width 31 height 20
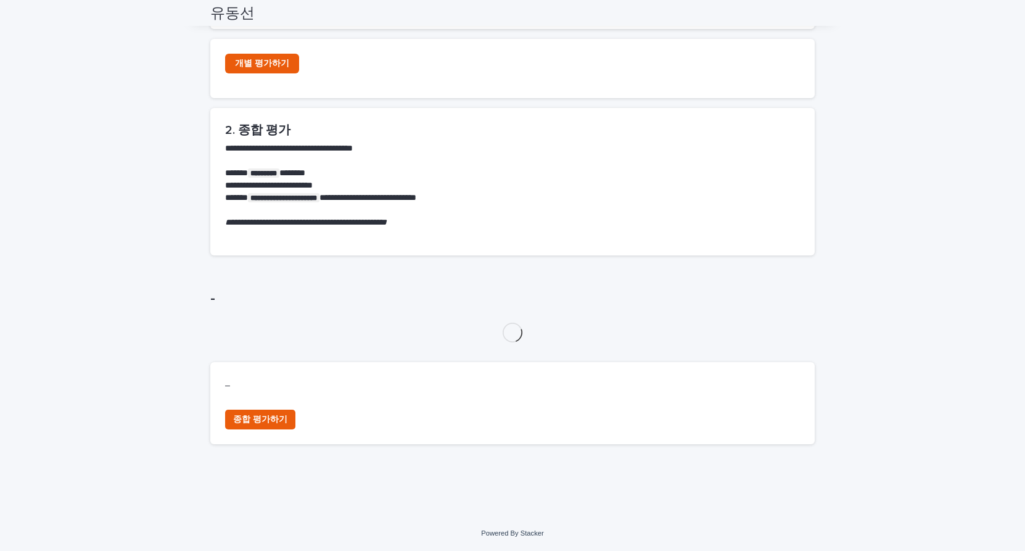
scroll to position [523, 0]
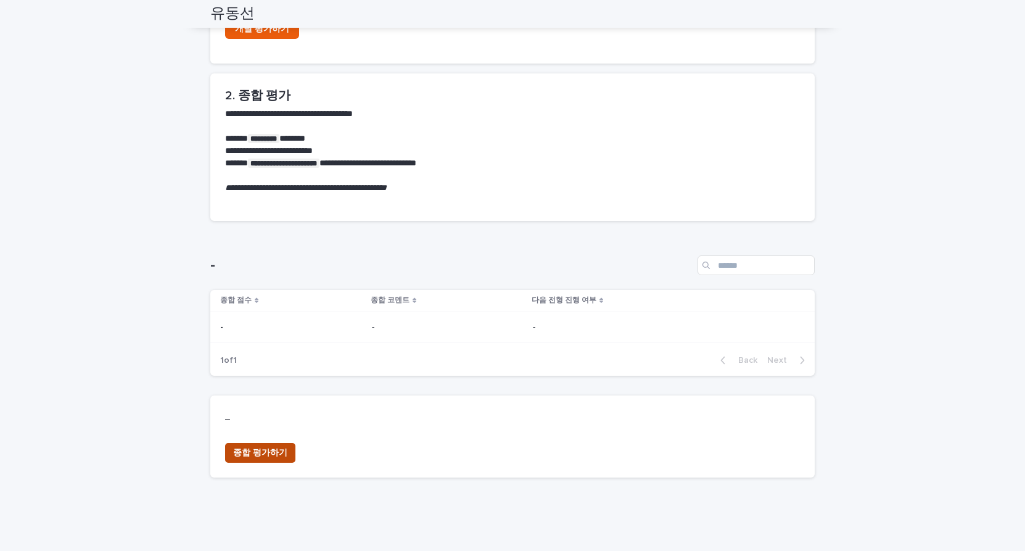
click at [240, 447] on span "종합 평가하기" at bounding box center [260, 452] width 54 height 12
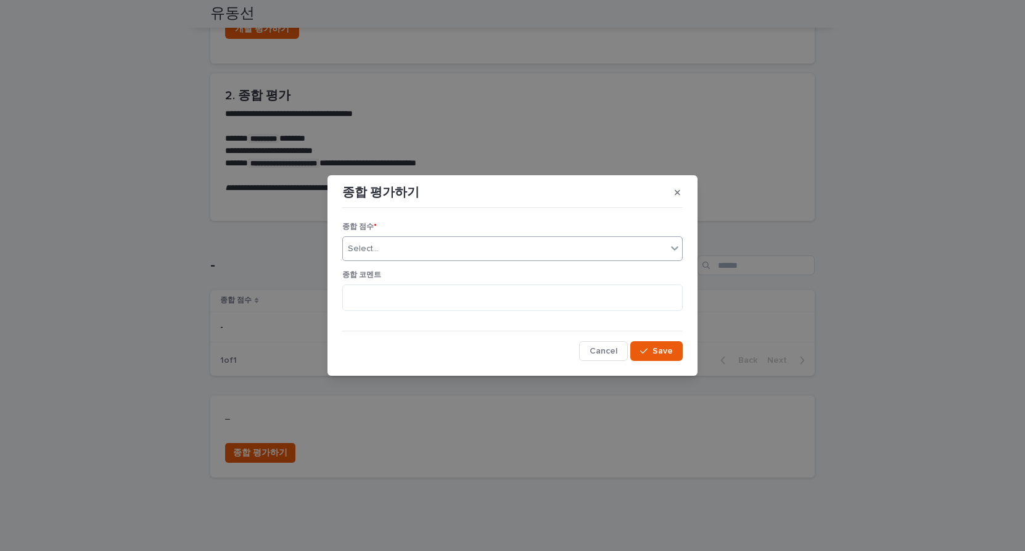
click at [439, 252] on div "Select..." at bounding box center [505, 249] width 324 height 20
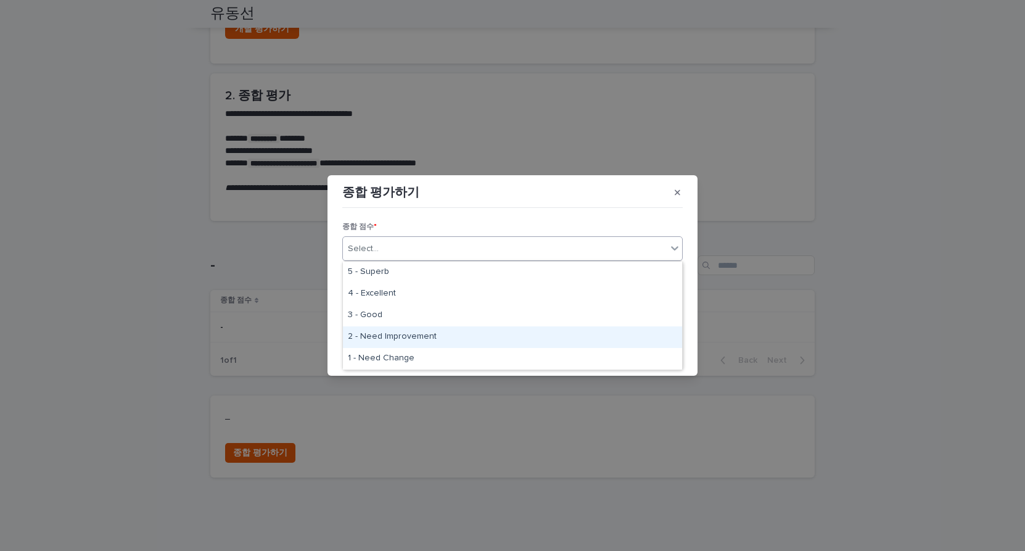
click at [423, 329] on div "2 - Need Improvement" at bounding box center [512, 337] width 339 height 22
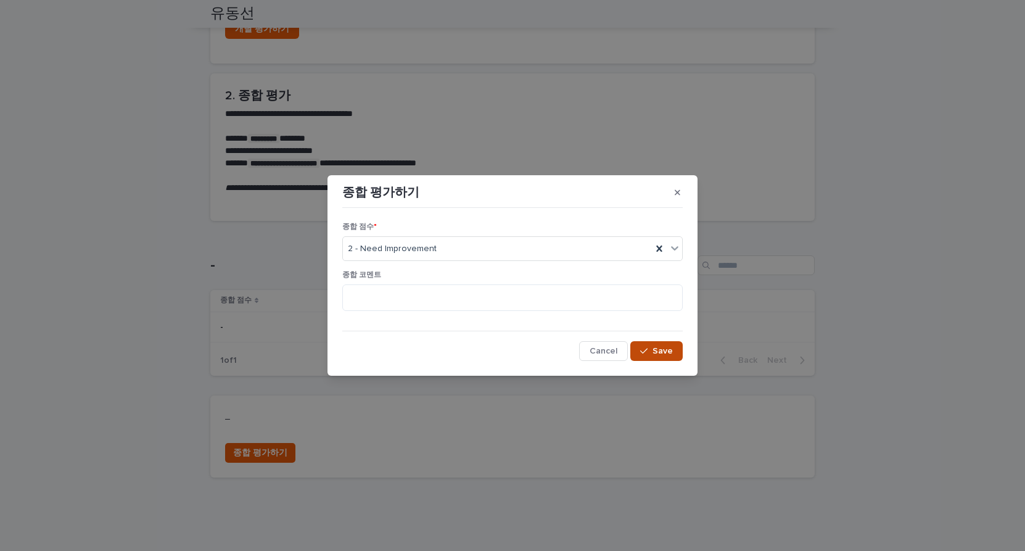
click at [647, 348] on icon "button" at bounding box center [643, 350] width 7 height 9
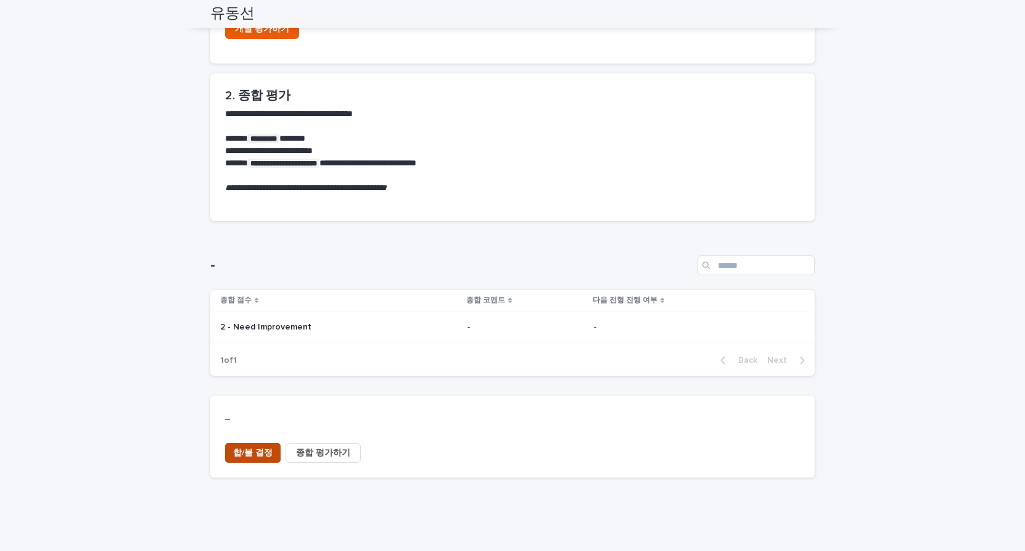
click at [248, 457] on span "합/불 결정" at bounding box center [252, 452] width 39 height 12
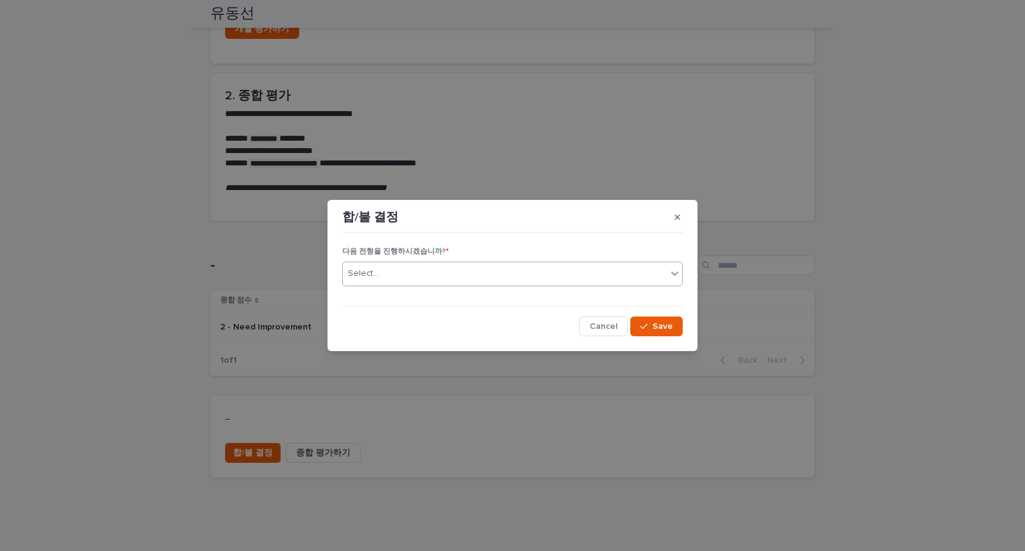
click at [448, 272] on div "Select..." at bounding box center [505, 273] width 324 height 20
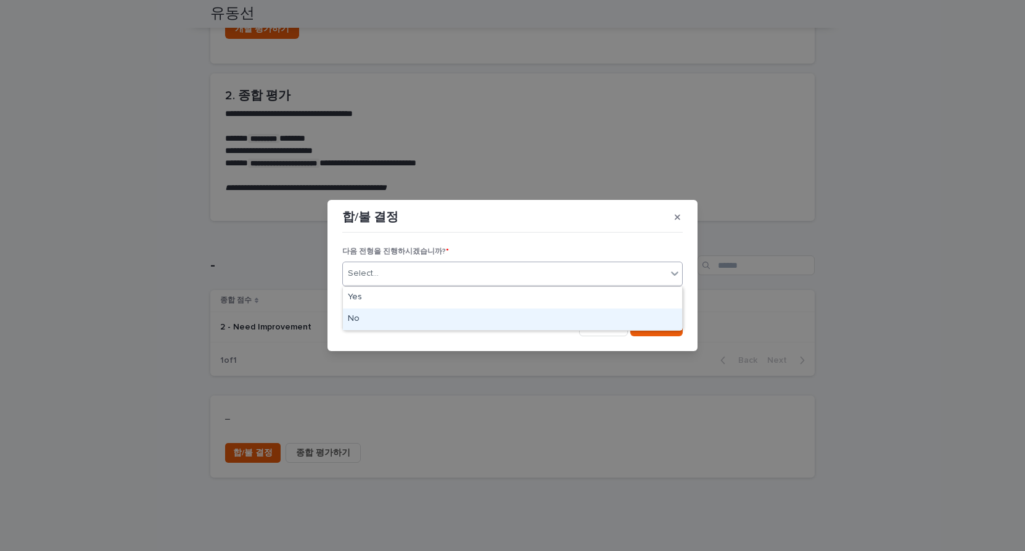
click at [422, 319] on div "No" at bounding box center [512, 319] width 339 height 22
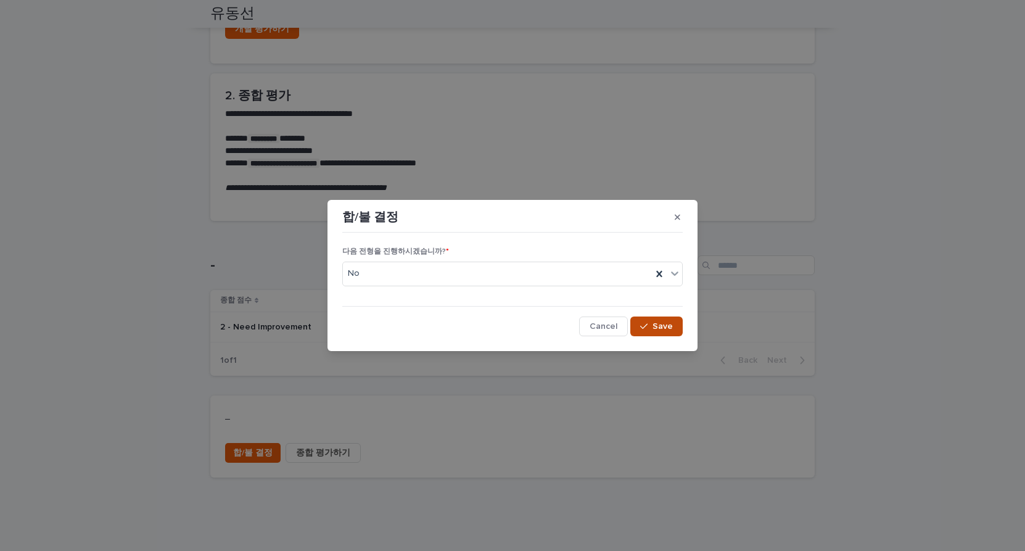
click at [645, 317] on button "Save" at bounding box center [656, 326] width 52 height 20
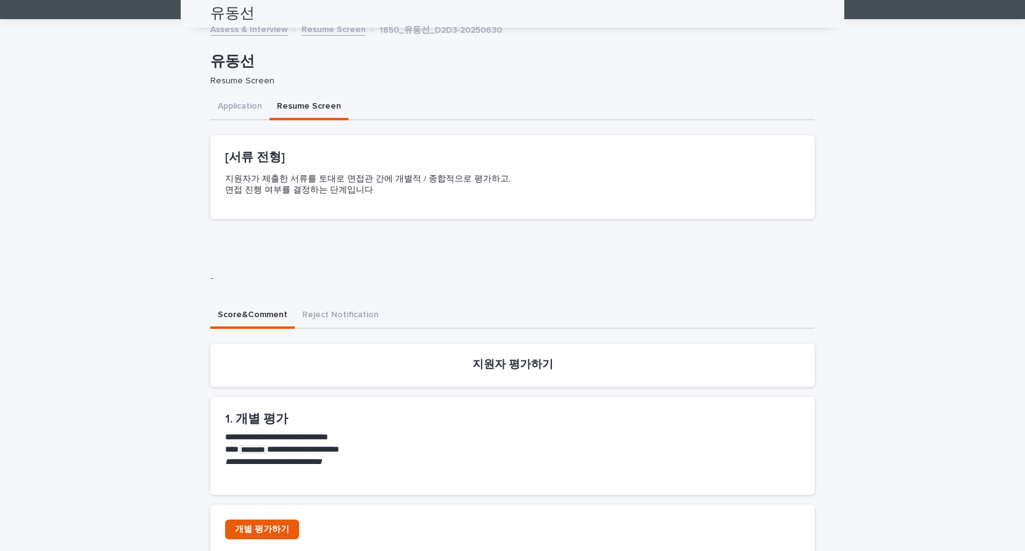
scroll to position [0, 0]
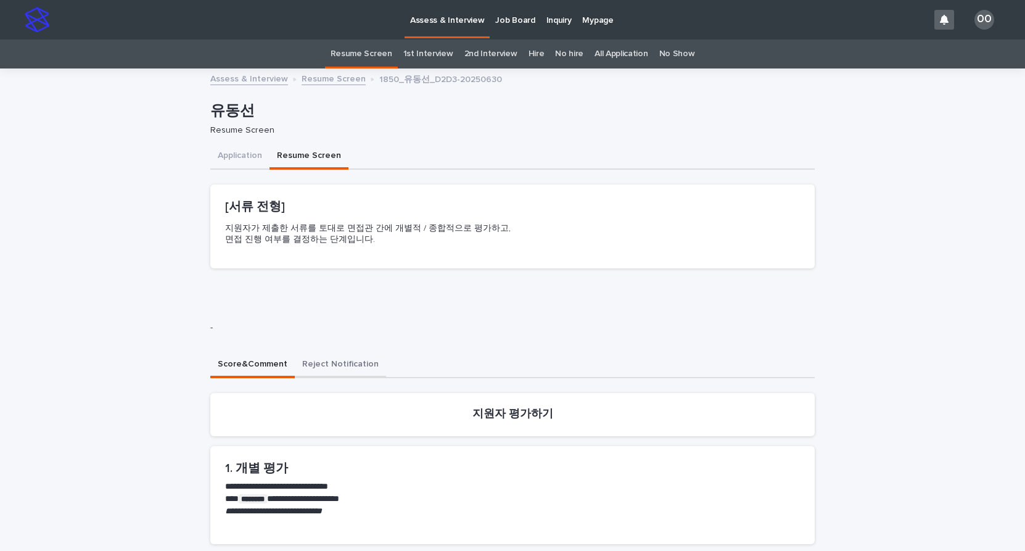
click at [305, 362] on button "Reject Notification" at bounding box center [340, 365] width 91 height 26
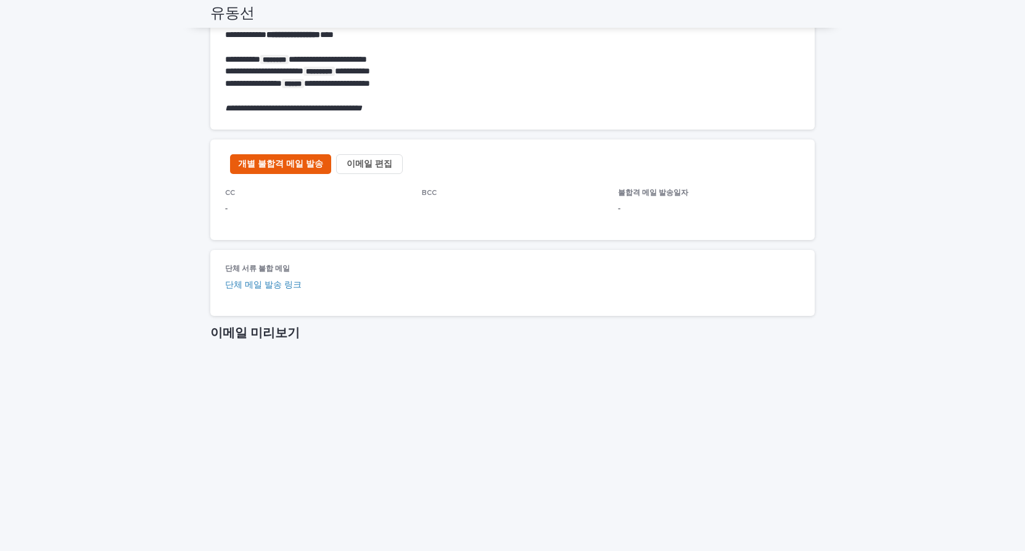
scroll to position [435, 0]
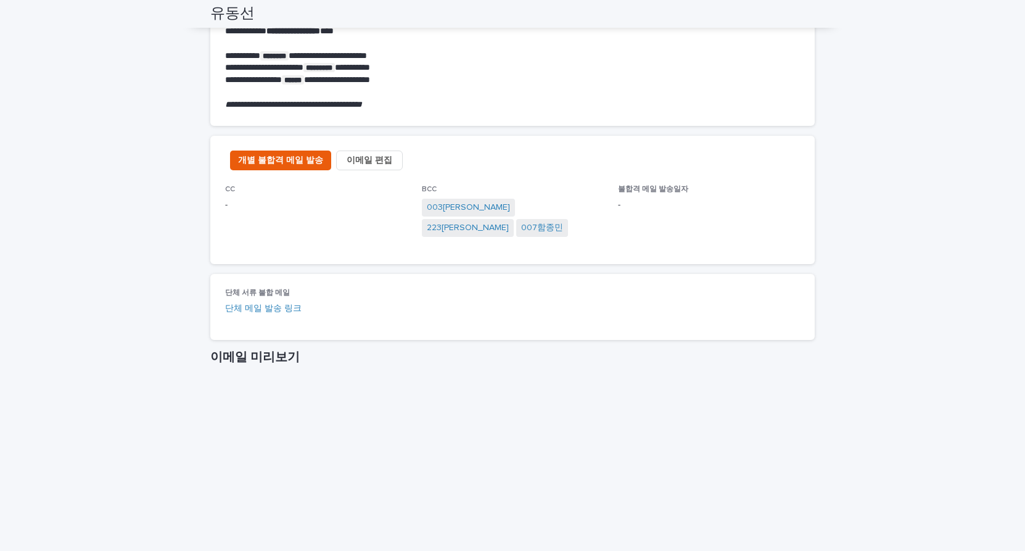
click at [346, 154] on span "이메일 편집" at bounding box center [369, 160] width 46 height 12
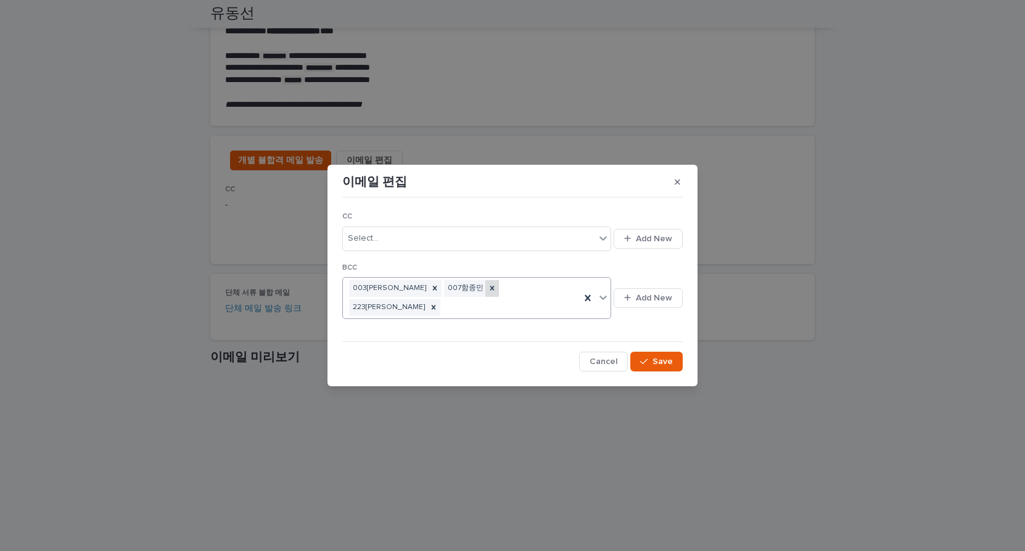
click at [485, 291] on div at bounding box center [492, 288] width 14 height 17
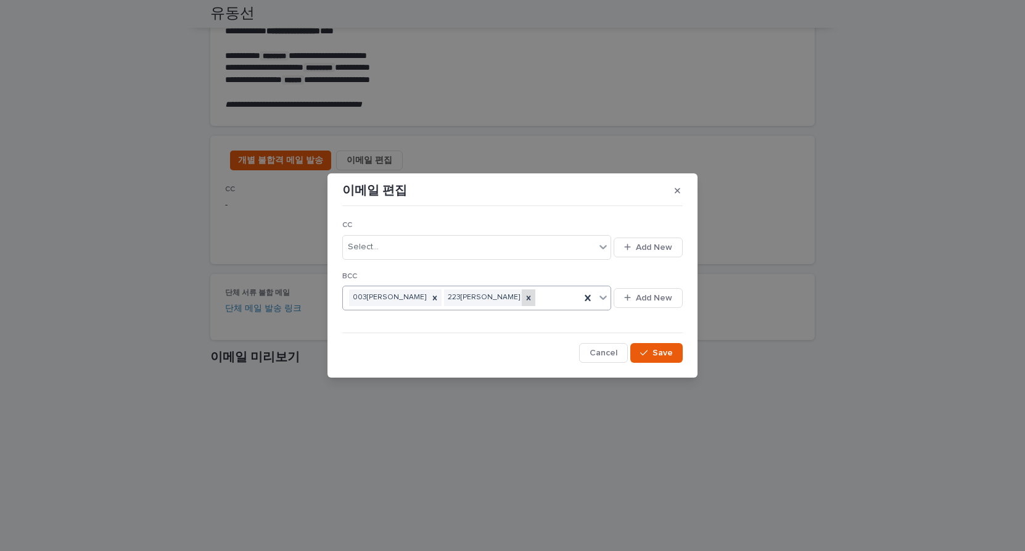
click at [522, 292] on div at bounding box center [529, 297] width 14 height 17
click at [677, 354] on button "Save" at bounding box center [656, 353] width 52 height 20
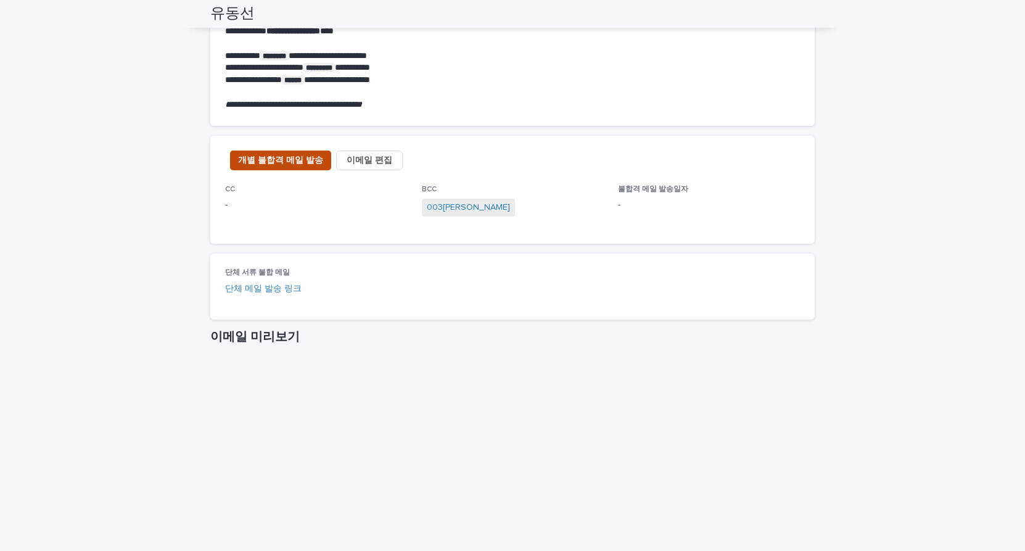
click at [289, 165] on span "개별 불합격 메일 발송" at bounding box center [280, 160] width 85 height 12
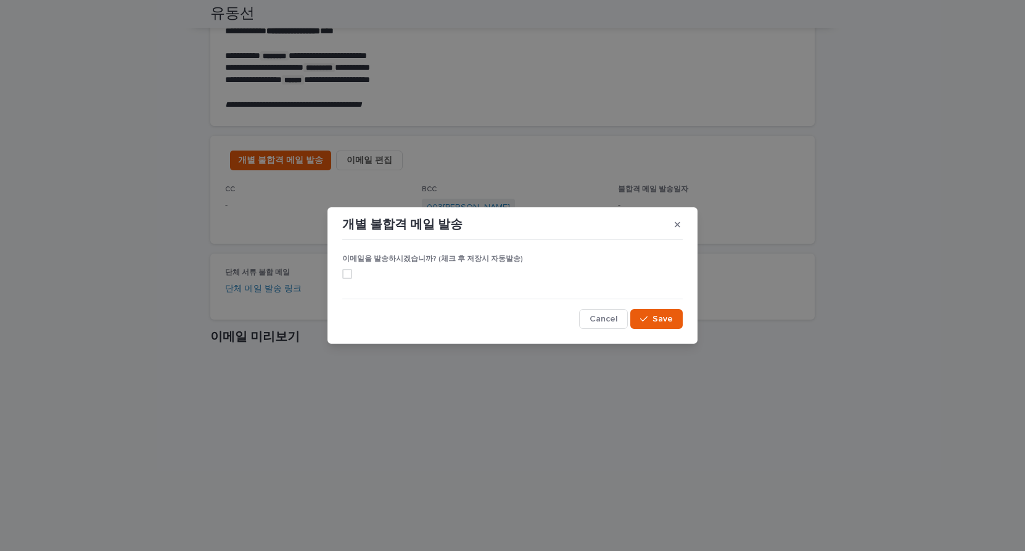
click at [351, 275] on span at bounding box center [347, 274] width 10 height 10
click at [586, 320] on button "Cancel" at bounding box center [603, 319] width 49 height 20
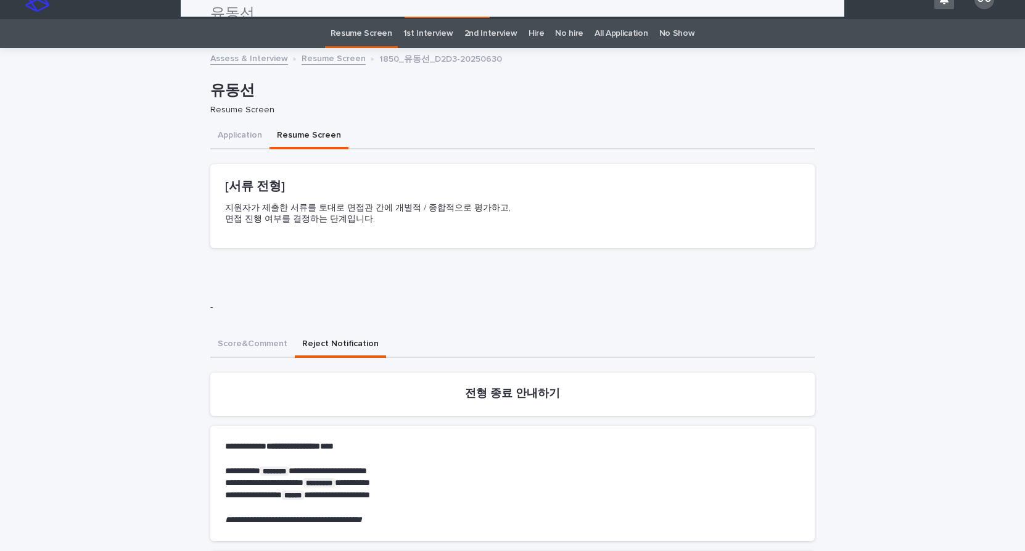
scroll to position [0, 0]
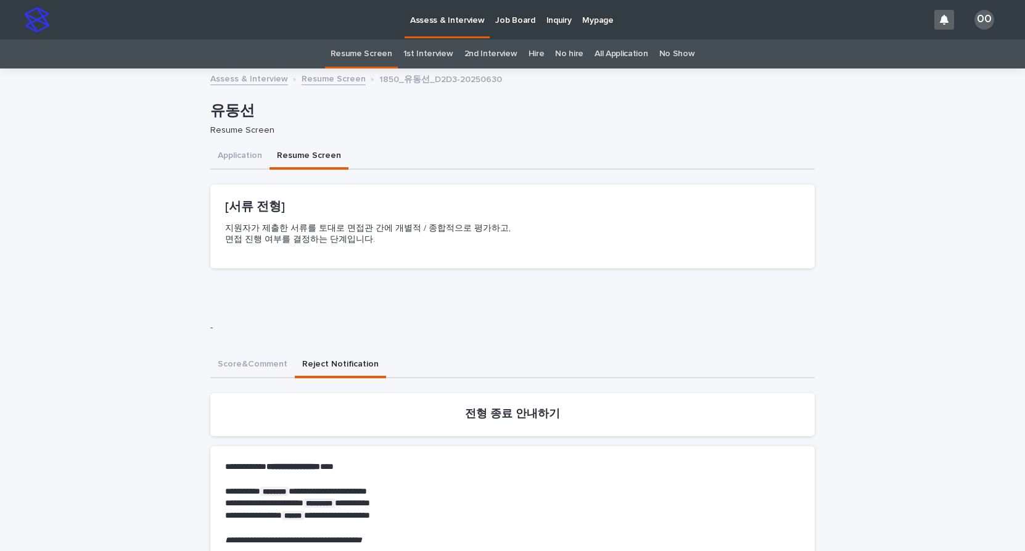
click at [350, 53] on link "Resume Screen" at bounding box center [361, 53] width 62 height 29
